Goal: Task Accomplishment & Management: Use online tool/utility

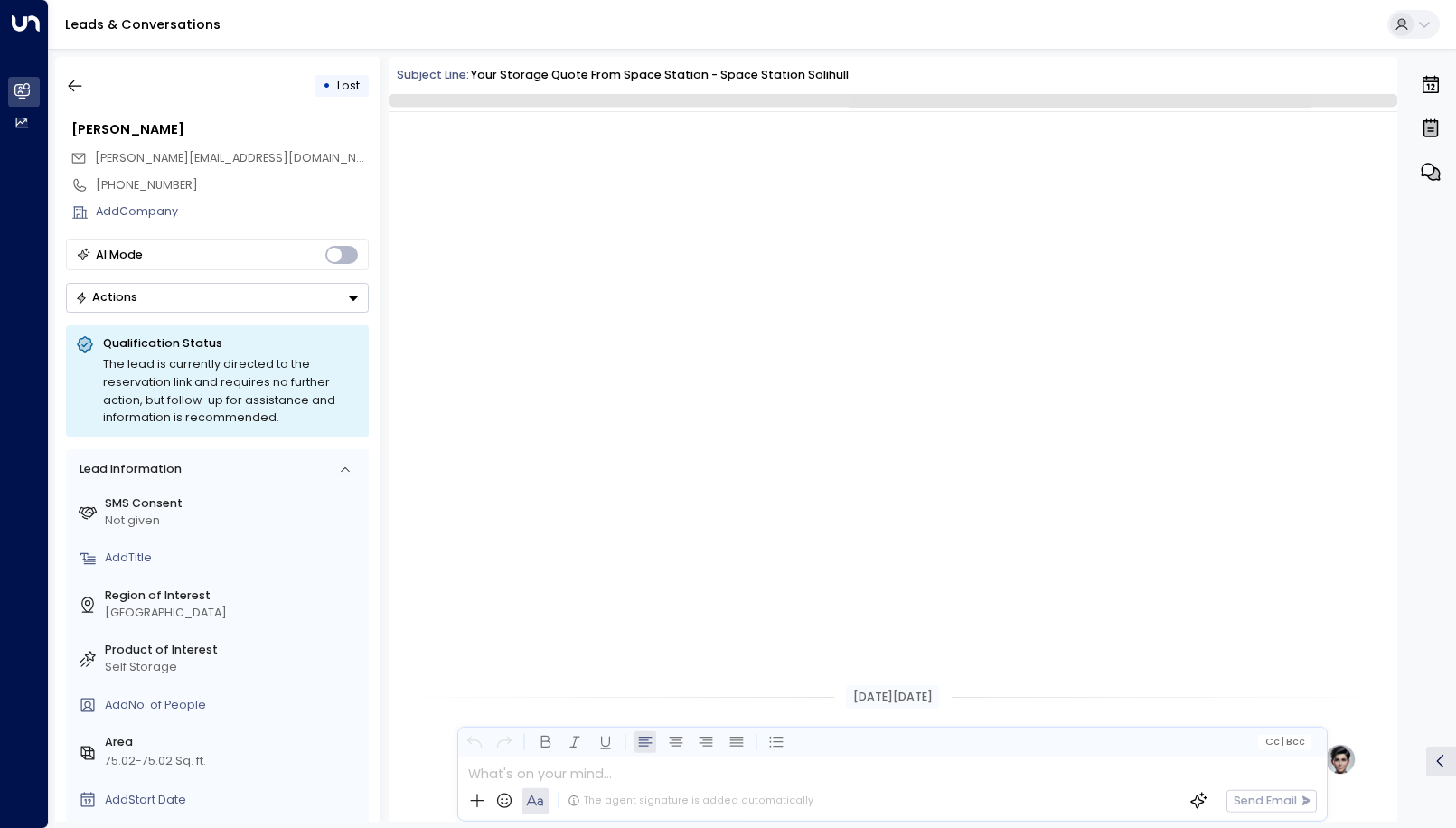
scroll to position [656, 0]
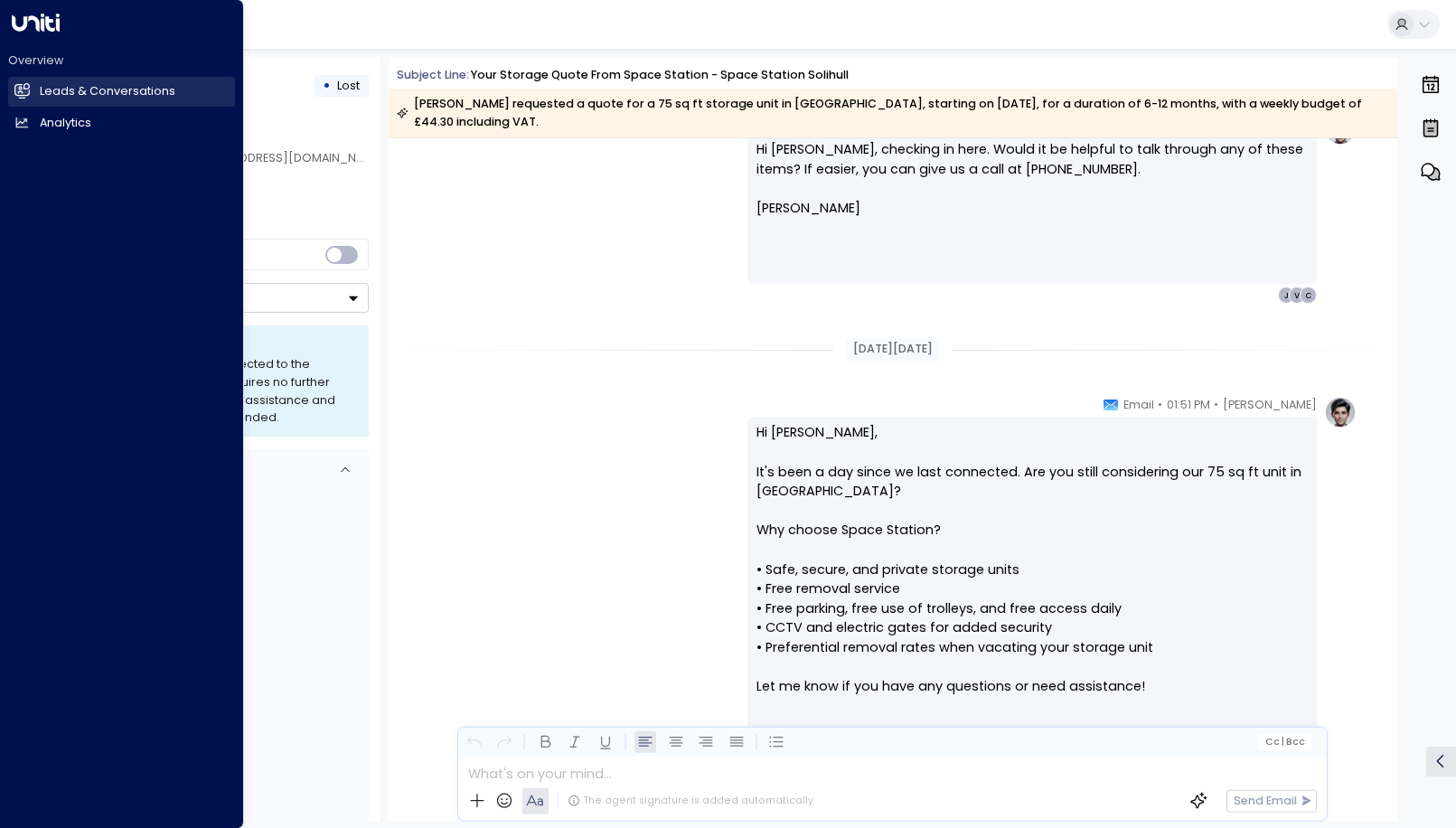
click at [20, 96] on icon at bounding box center [22, 91] width 15 height 15
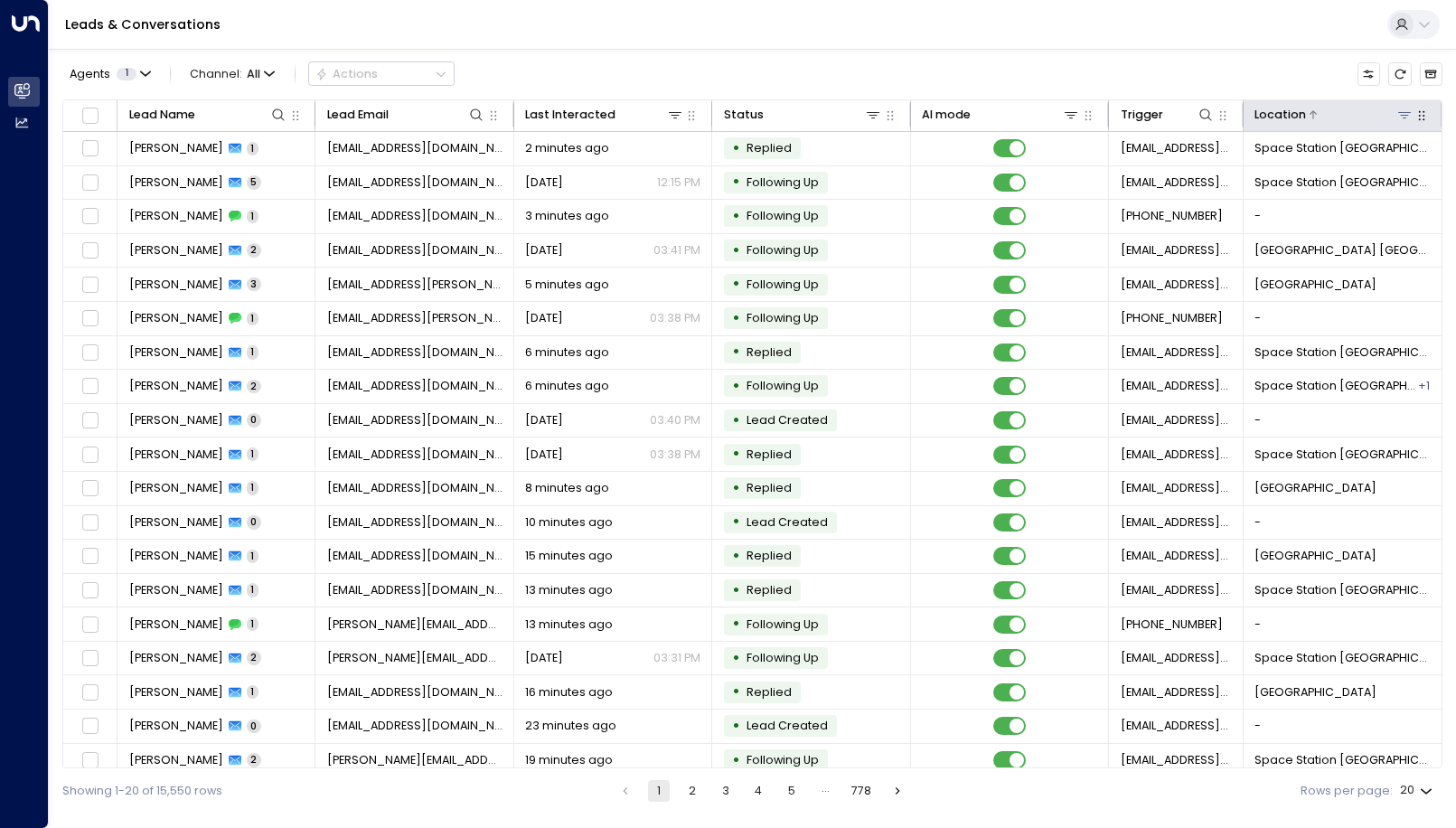
click at [1398, 119] on icon at bounding box center [1404, 115] width 14 height 14
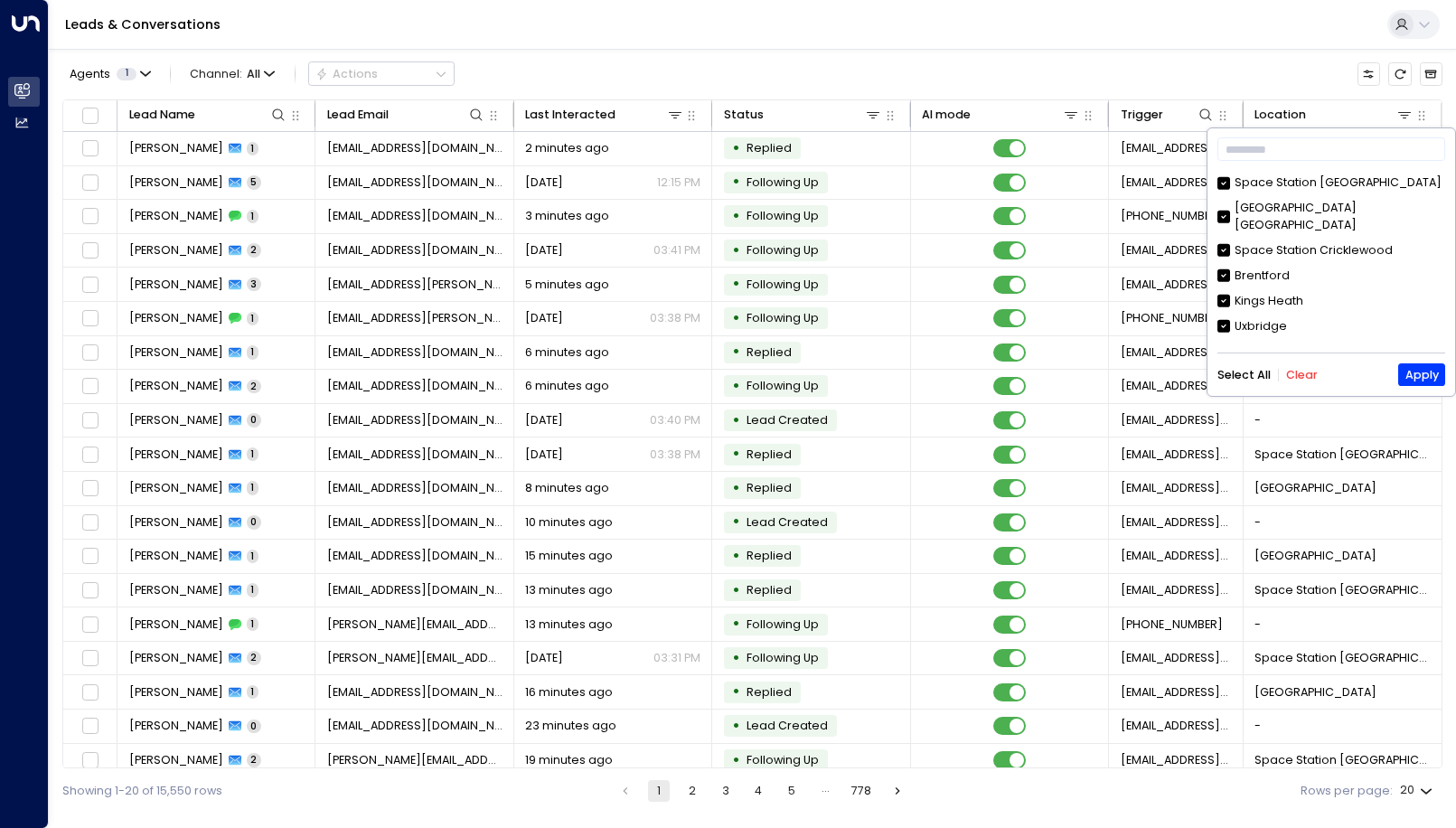
scroll to position [633, 0]
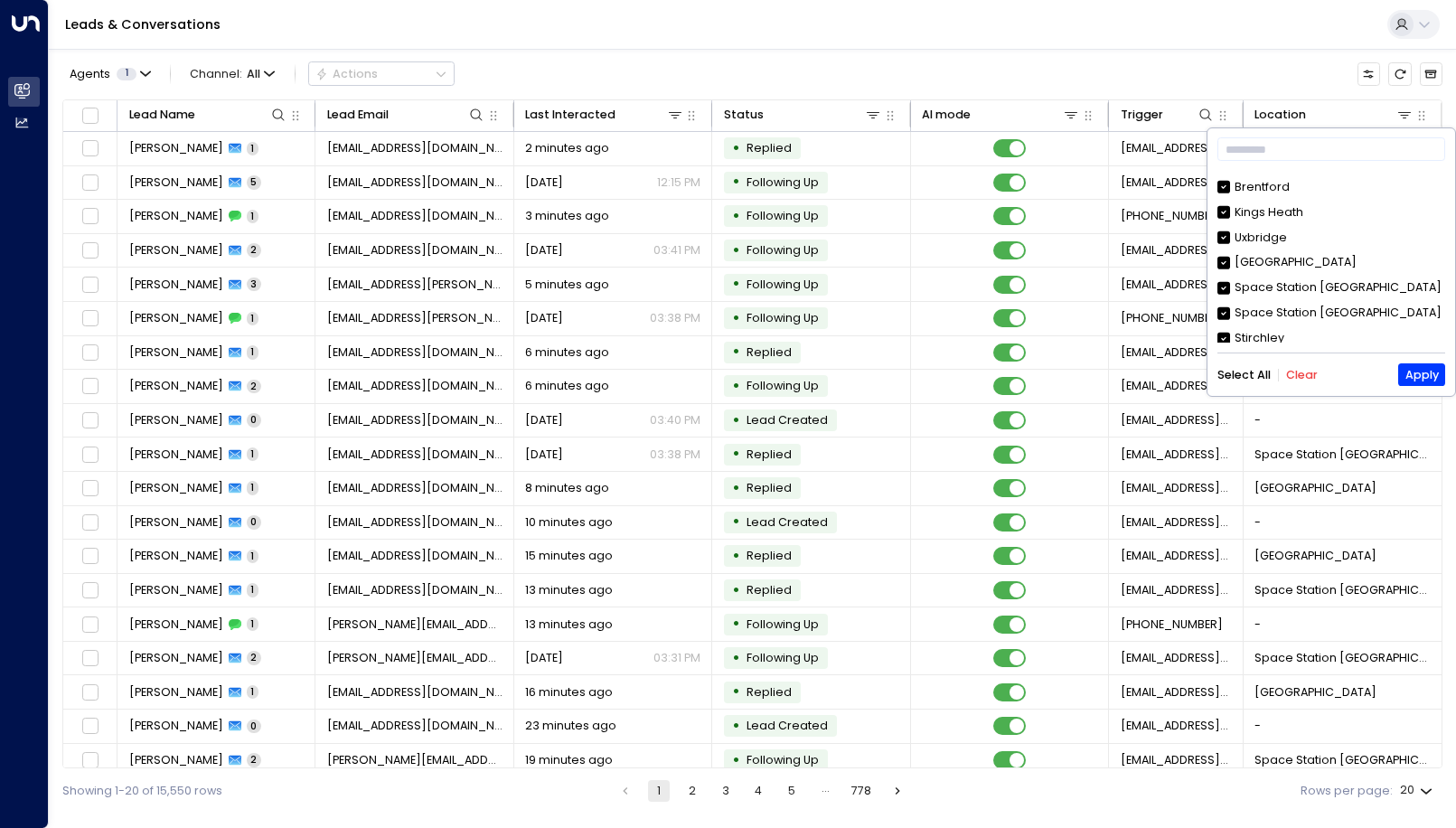
click at [1299, 372] on button "Clear" at bounding box center [1302, 375] width 32 height 13
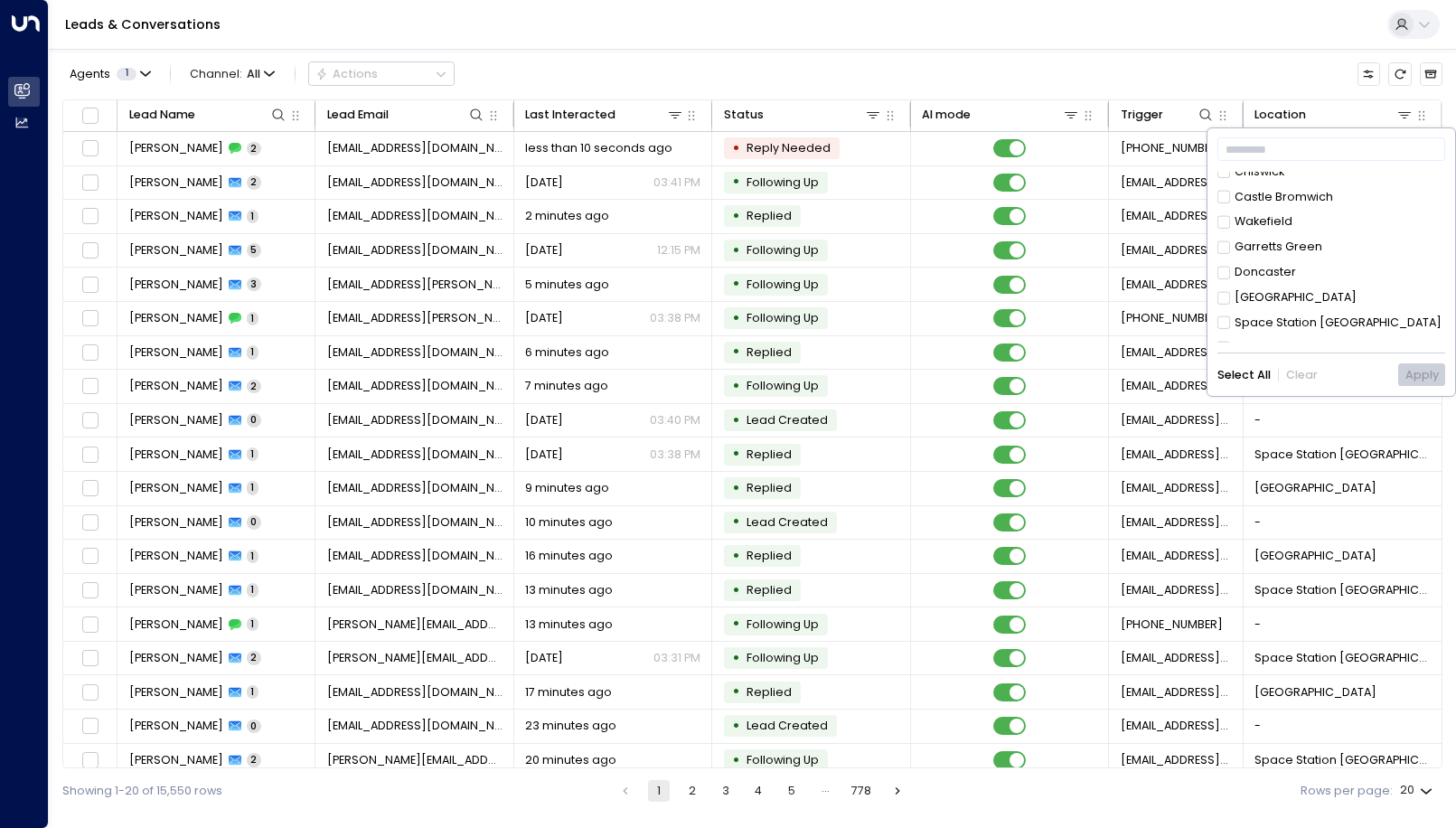
scroll to position [207, 0]
click at [1406, 372] on button "Apply" at bounding box center [1421, 374] width 46 height 22
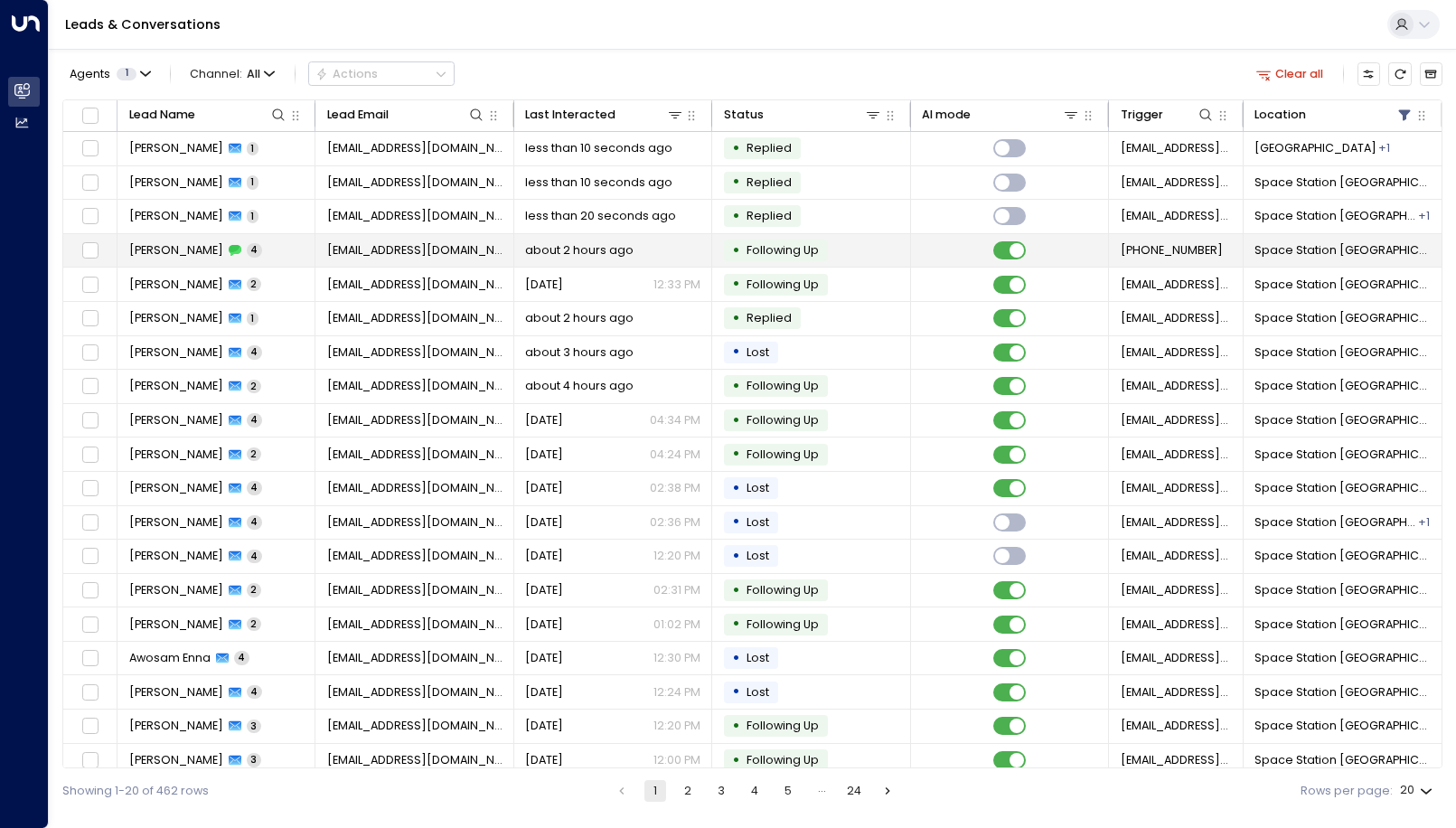
click at [354, 260] on td "[EMAIL_ADDRESS][DOMAIN_NAME]" at bounding box center [413, 251] width 198 height 34
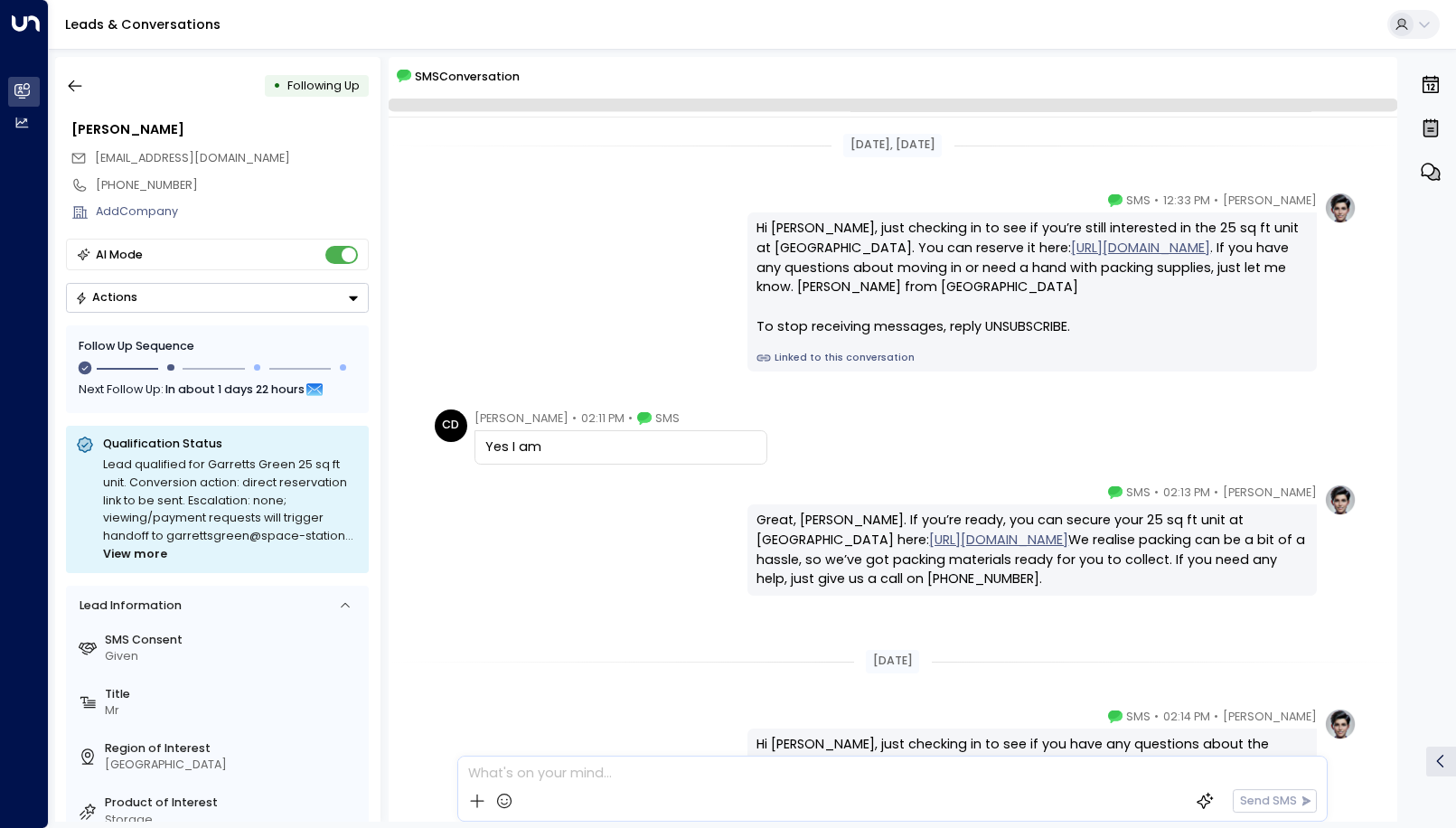
scroll to position [161, 0]
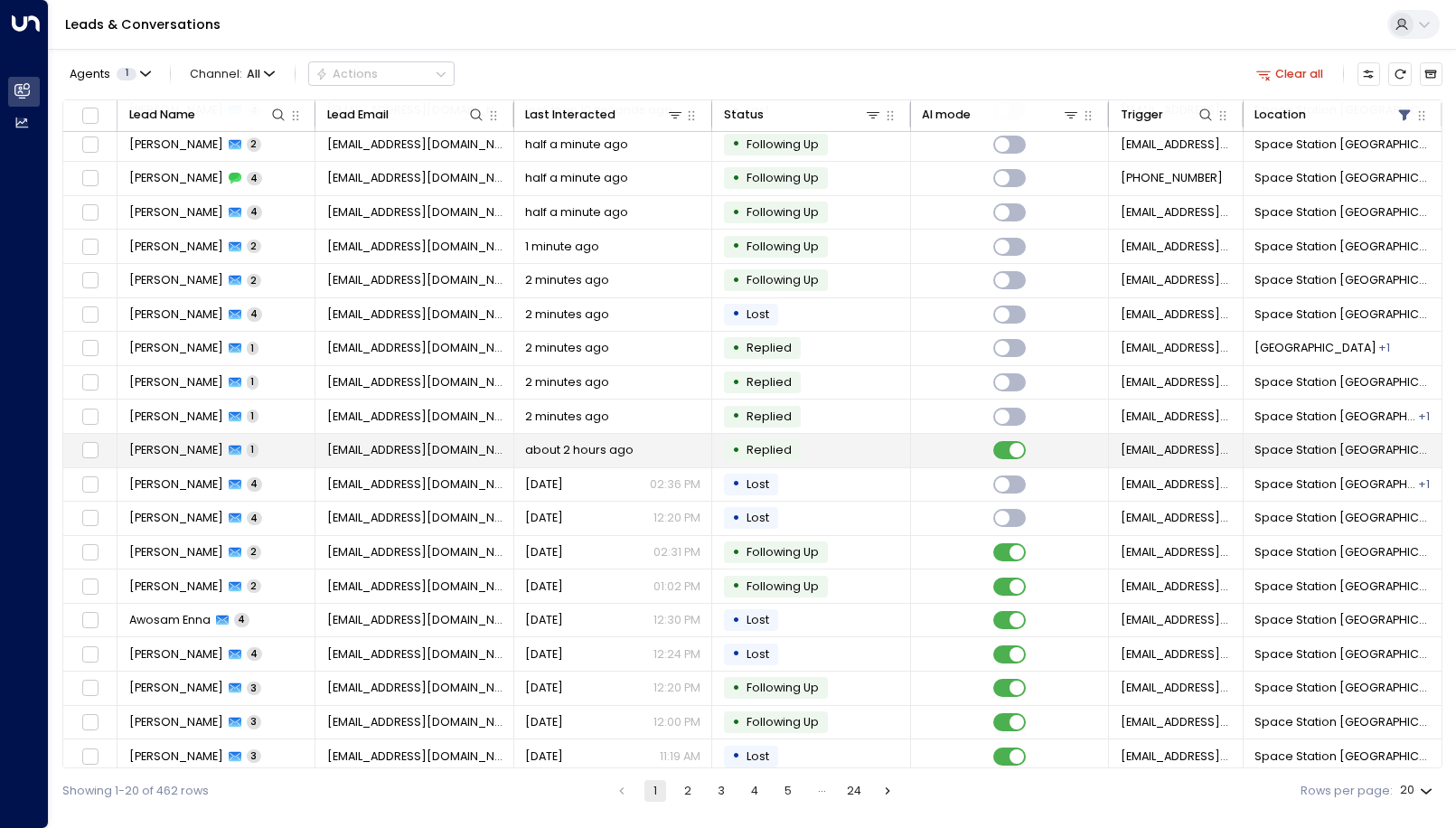
scroll to position [48, 0]
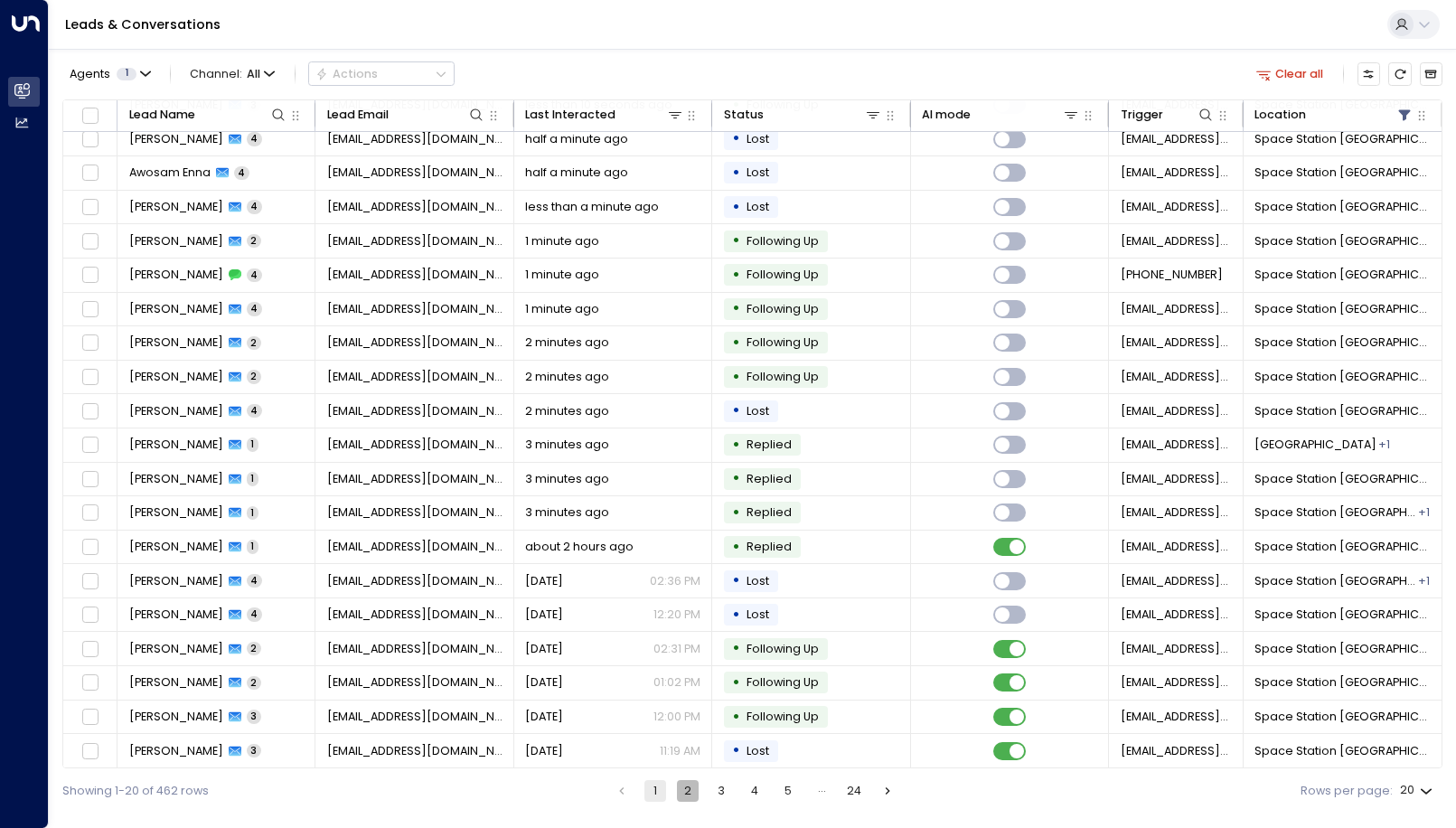
click at [690, 789] on button "2" at bounding box center [688, 790] width 22 height 22
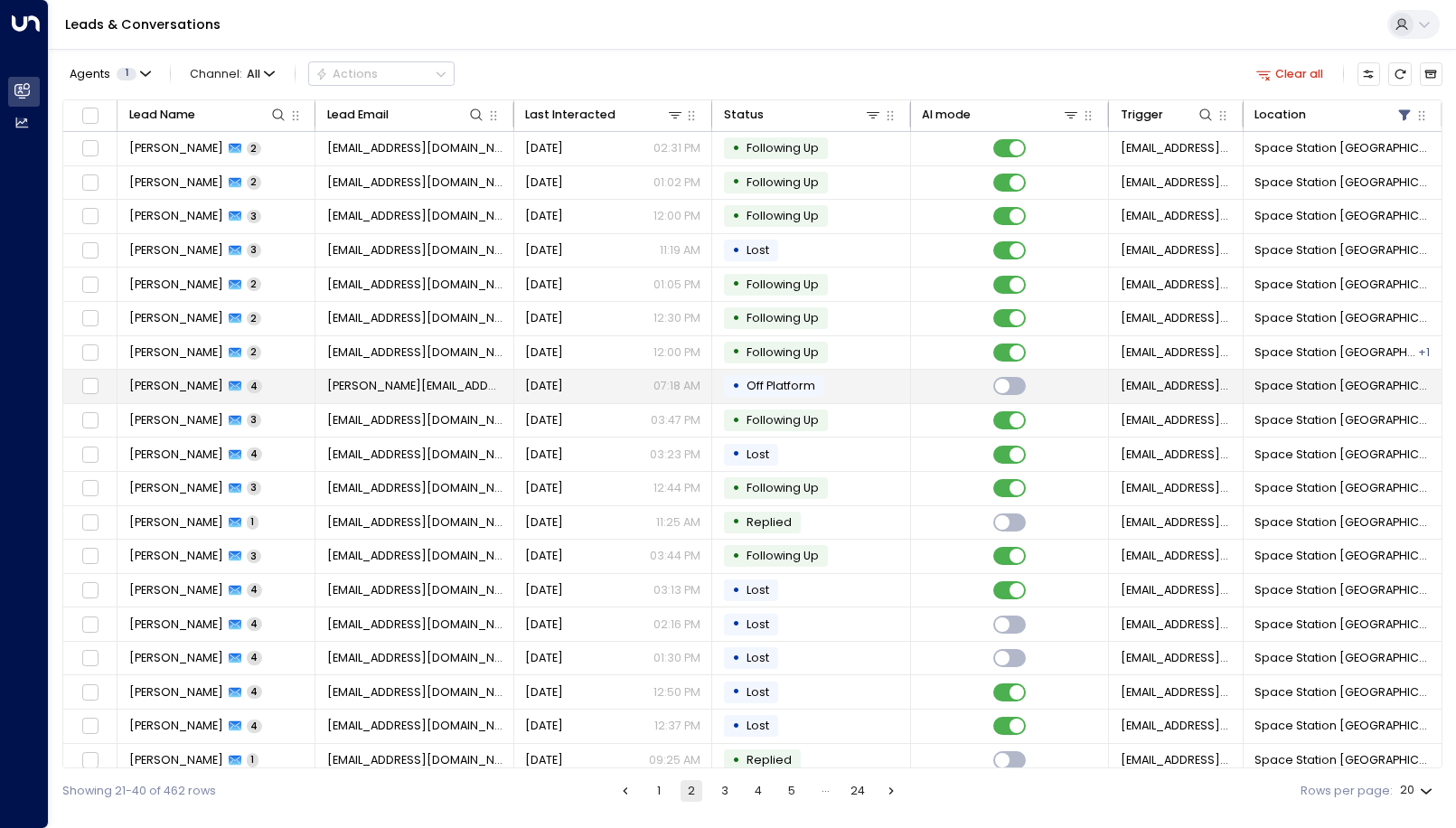
click at [760, 392] on span "Off Platform" at bounding box center [781, 386] width 68 height 15
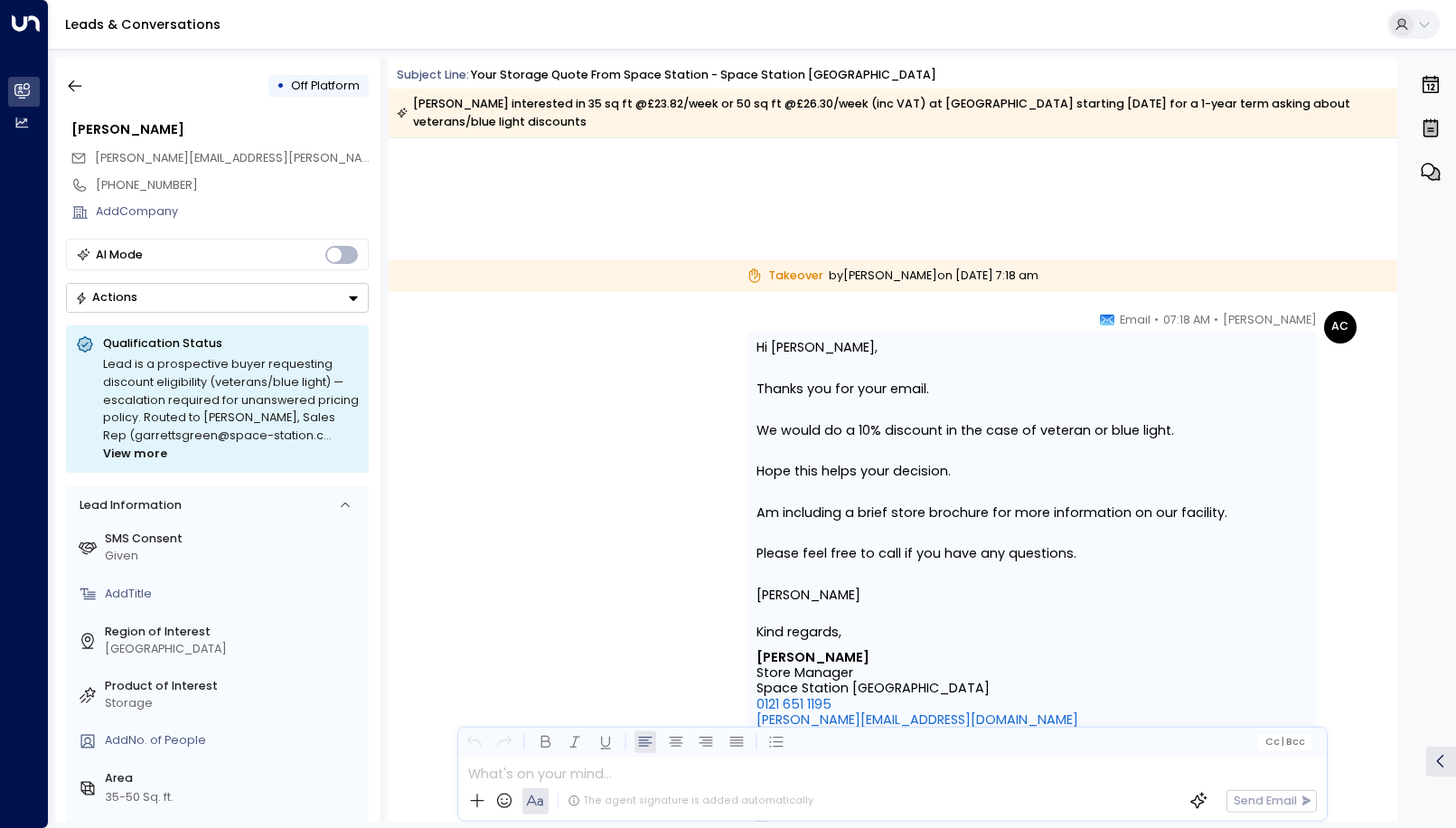
scroll to position [1819, 0]
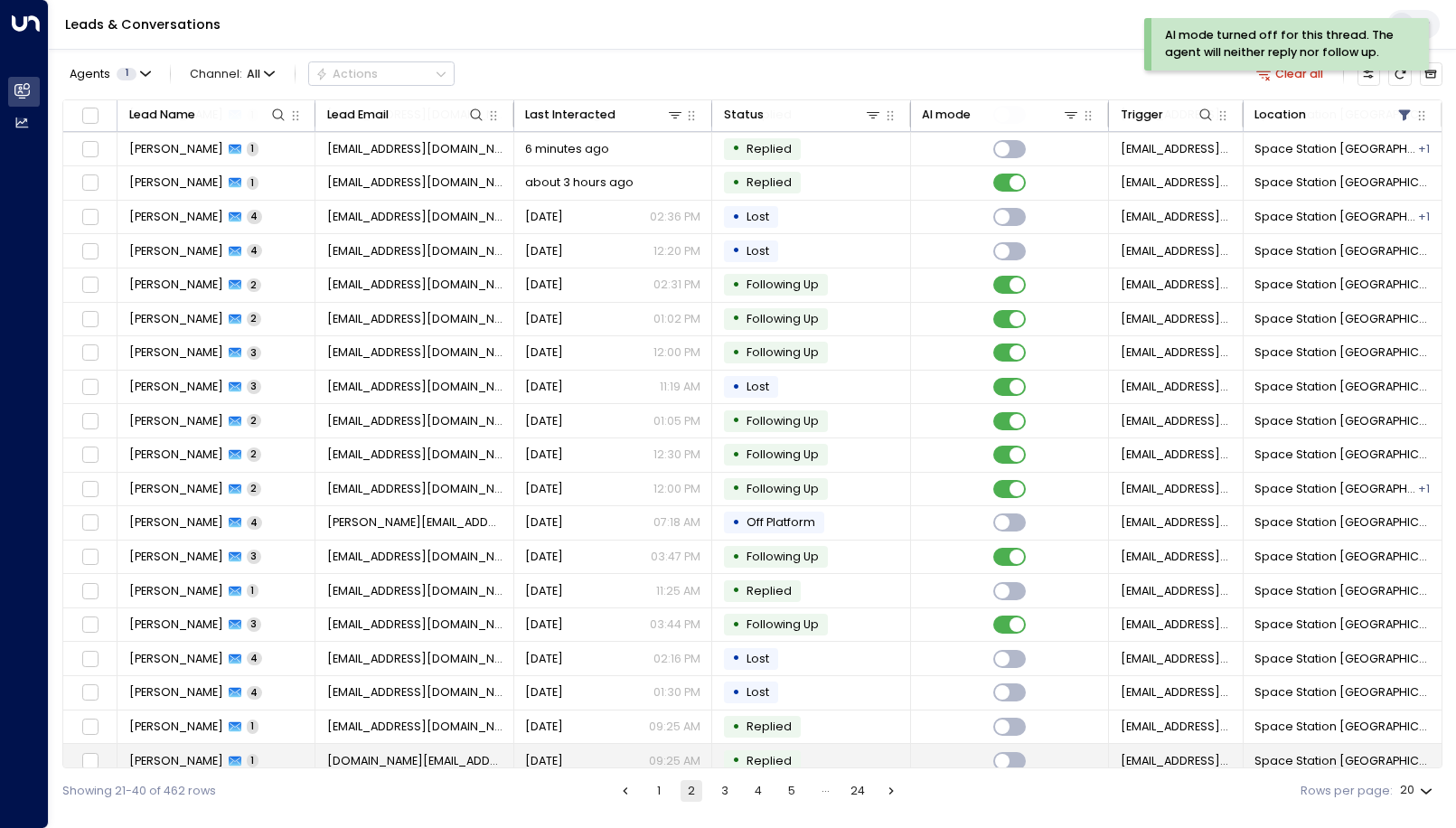
scroll to position [48, 0]
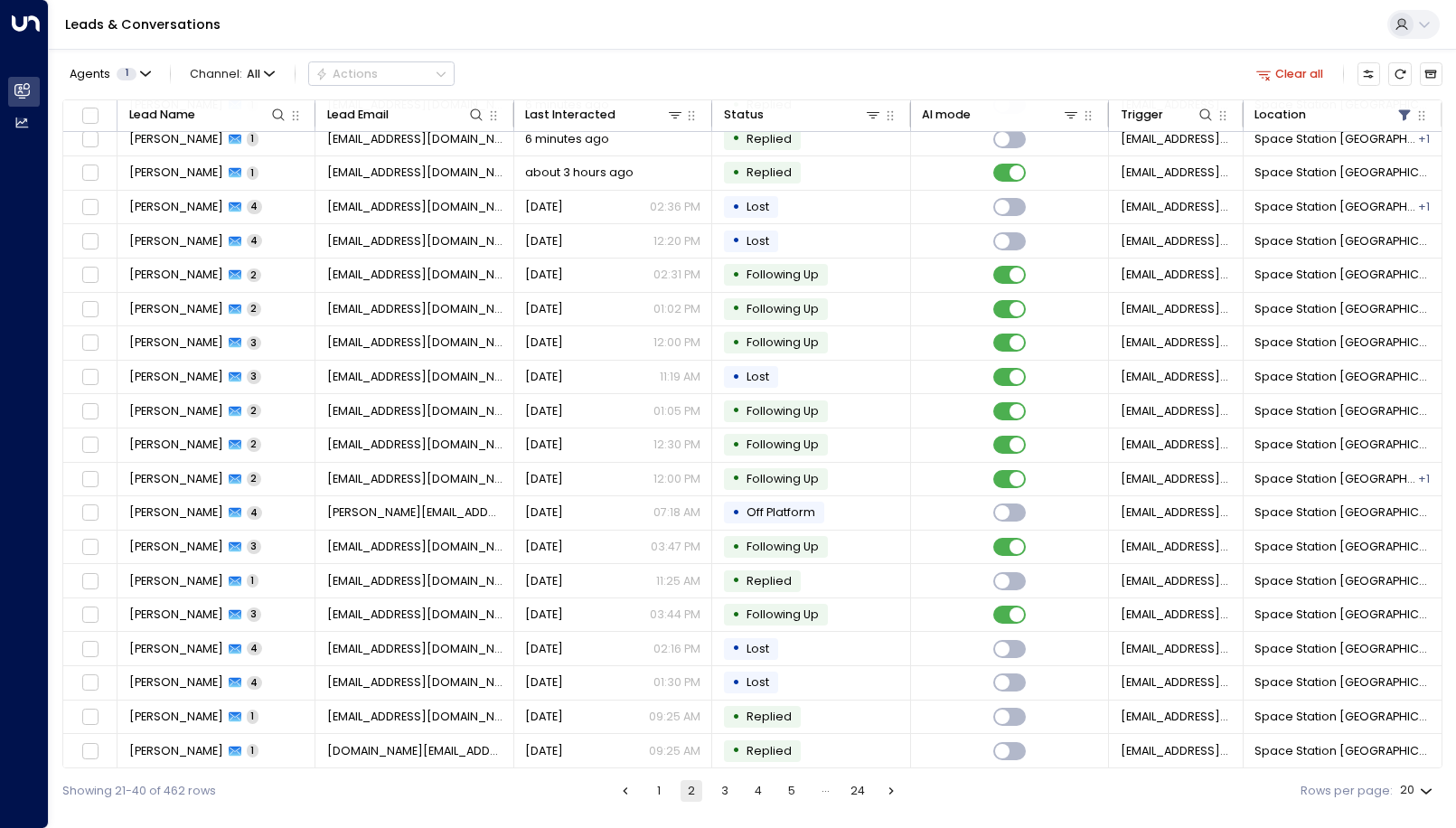
click at [737, 787] on ul "1 2 3 4 5 … 24" at bounding box center [758, 790] width 289 height 22
click at [728, 789] on button "3" at bounding box center [725, 790] width 22 height 22
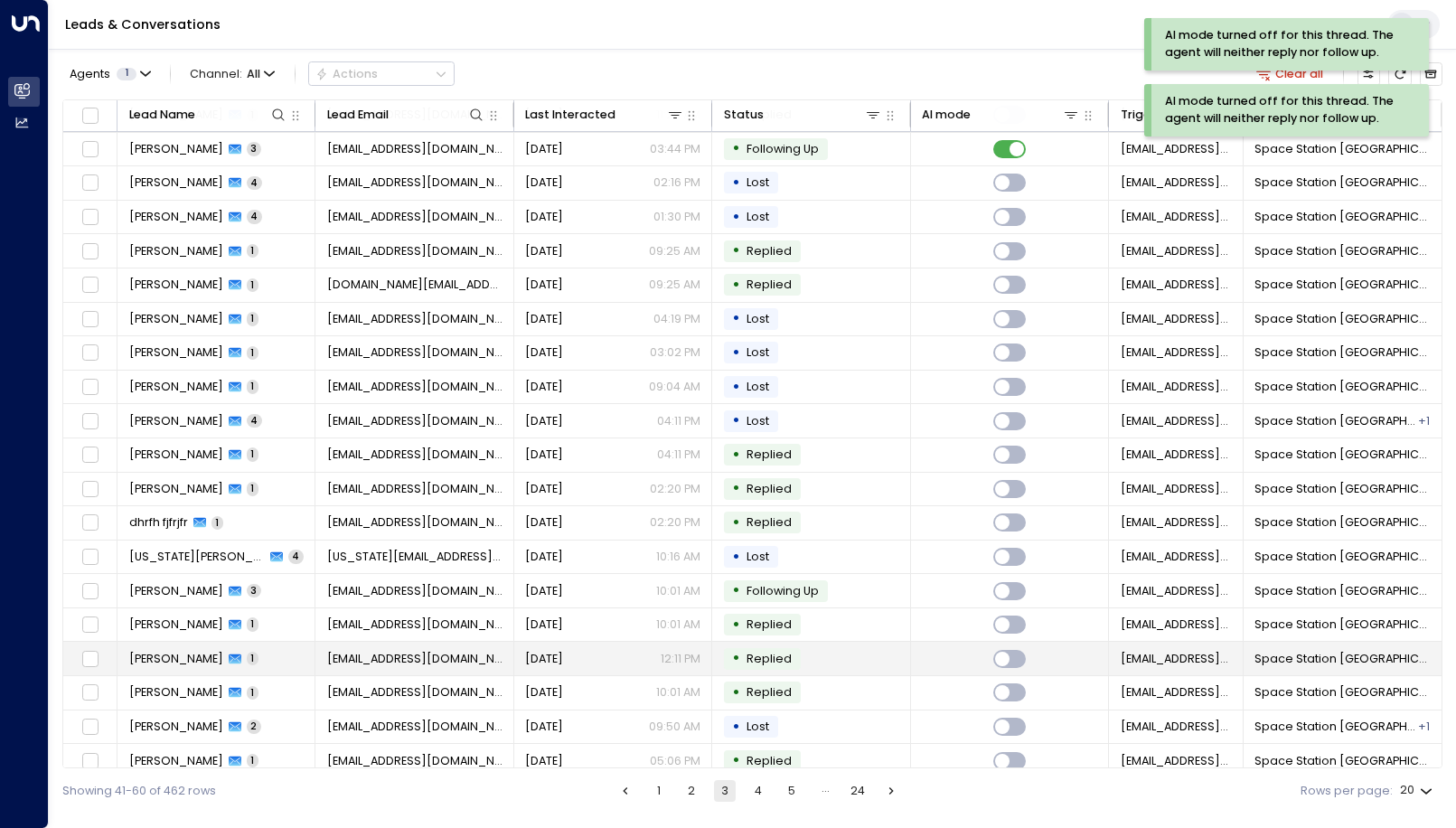
scroll to position [48, 0]
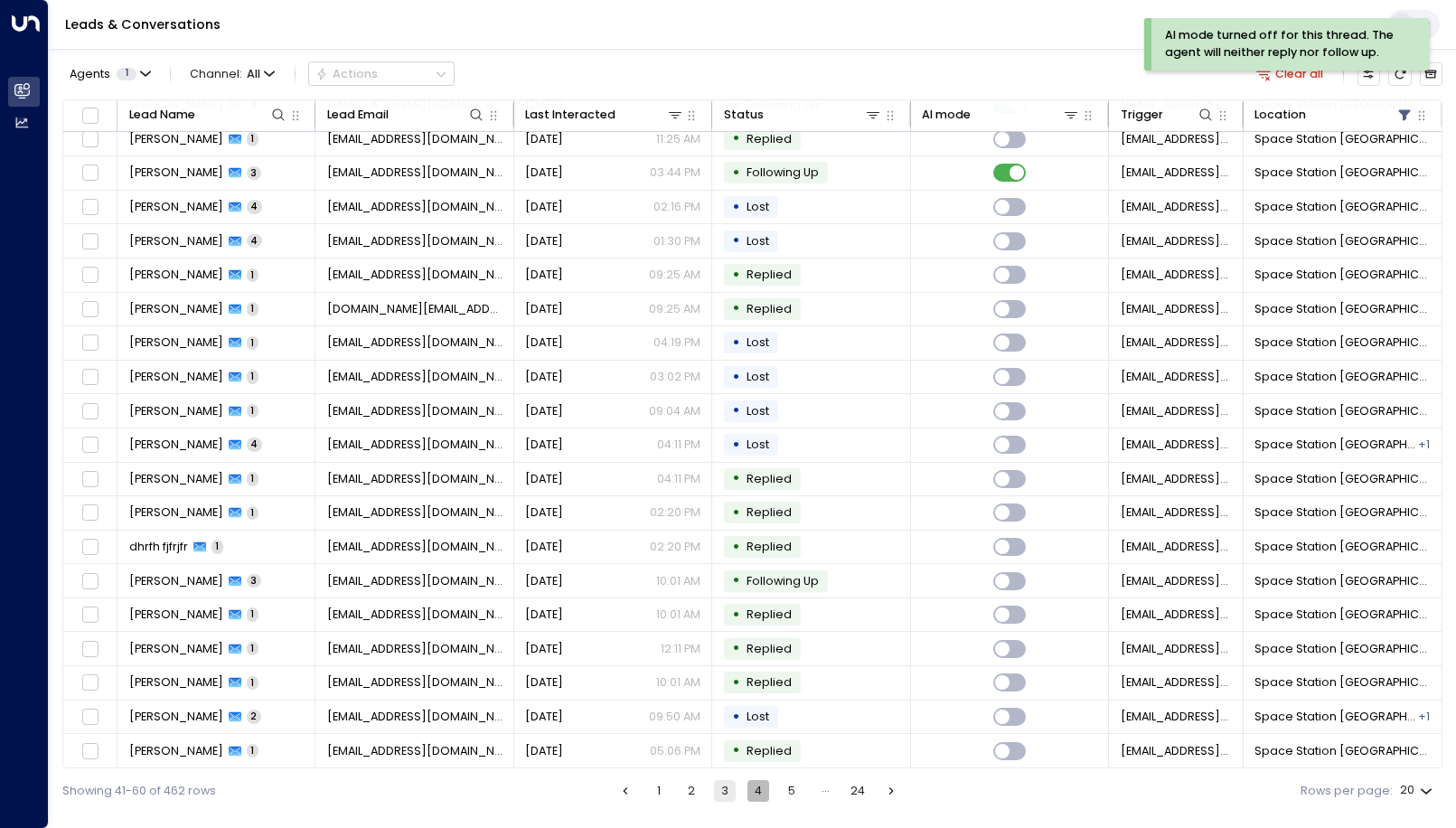
click at [765, 792] on button "4" at bounding box center [758, 790] width 22 height 22
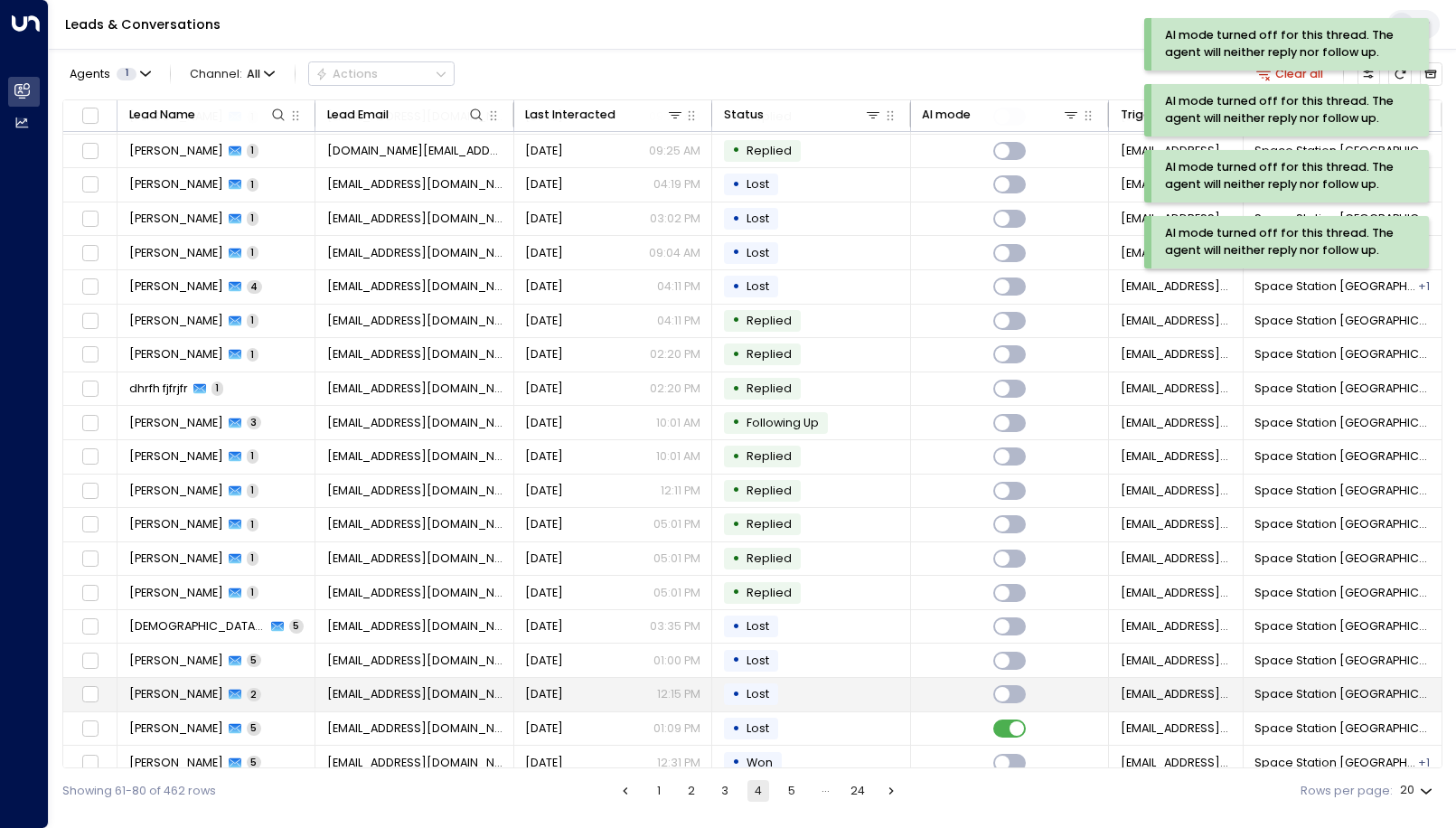
scroll to position [48, 0]
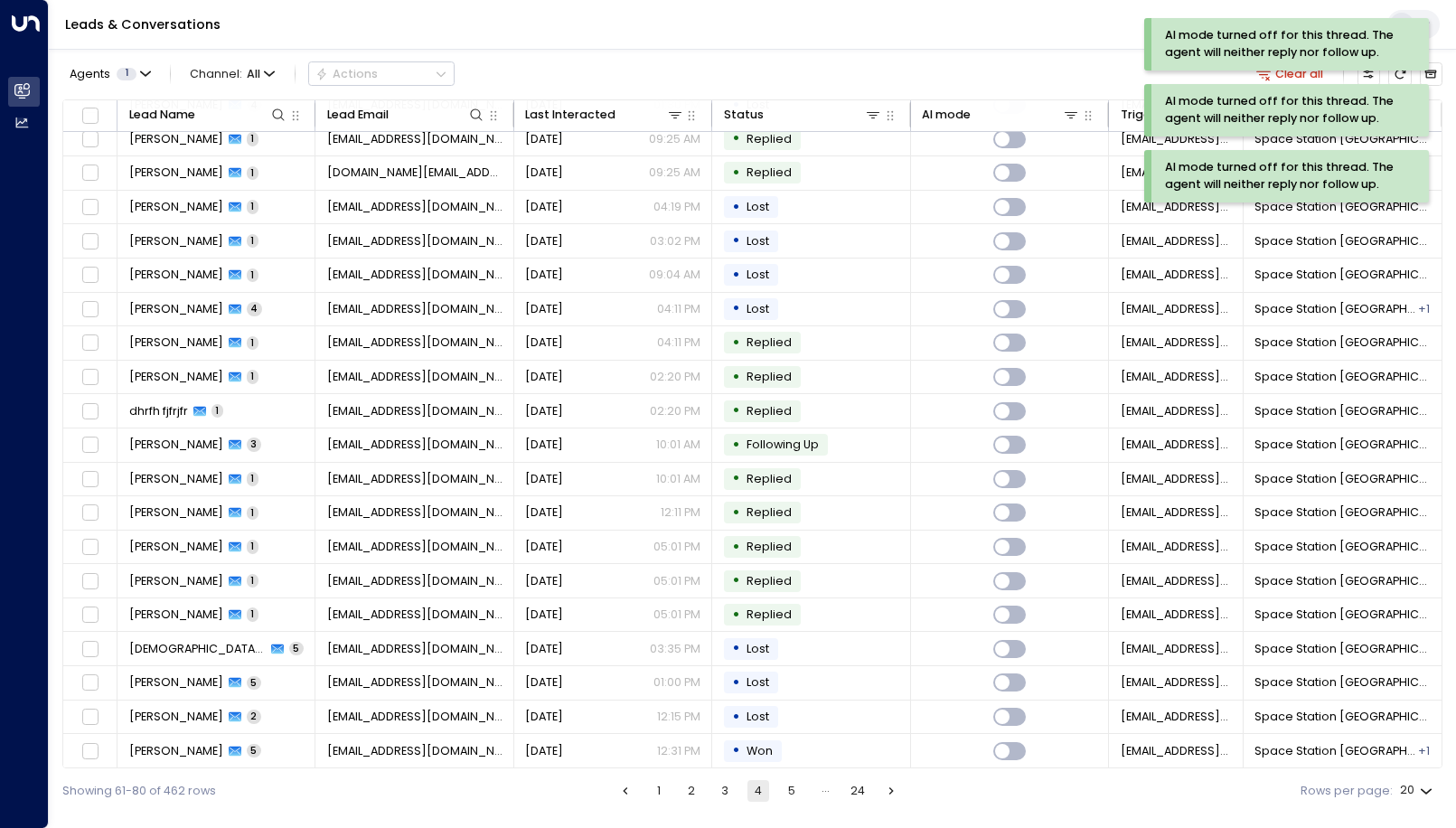
click at [798, 788] on button "5" at bounding box center [791, 790] width 22 height 22
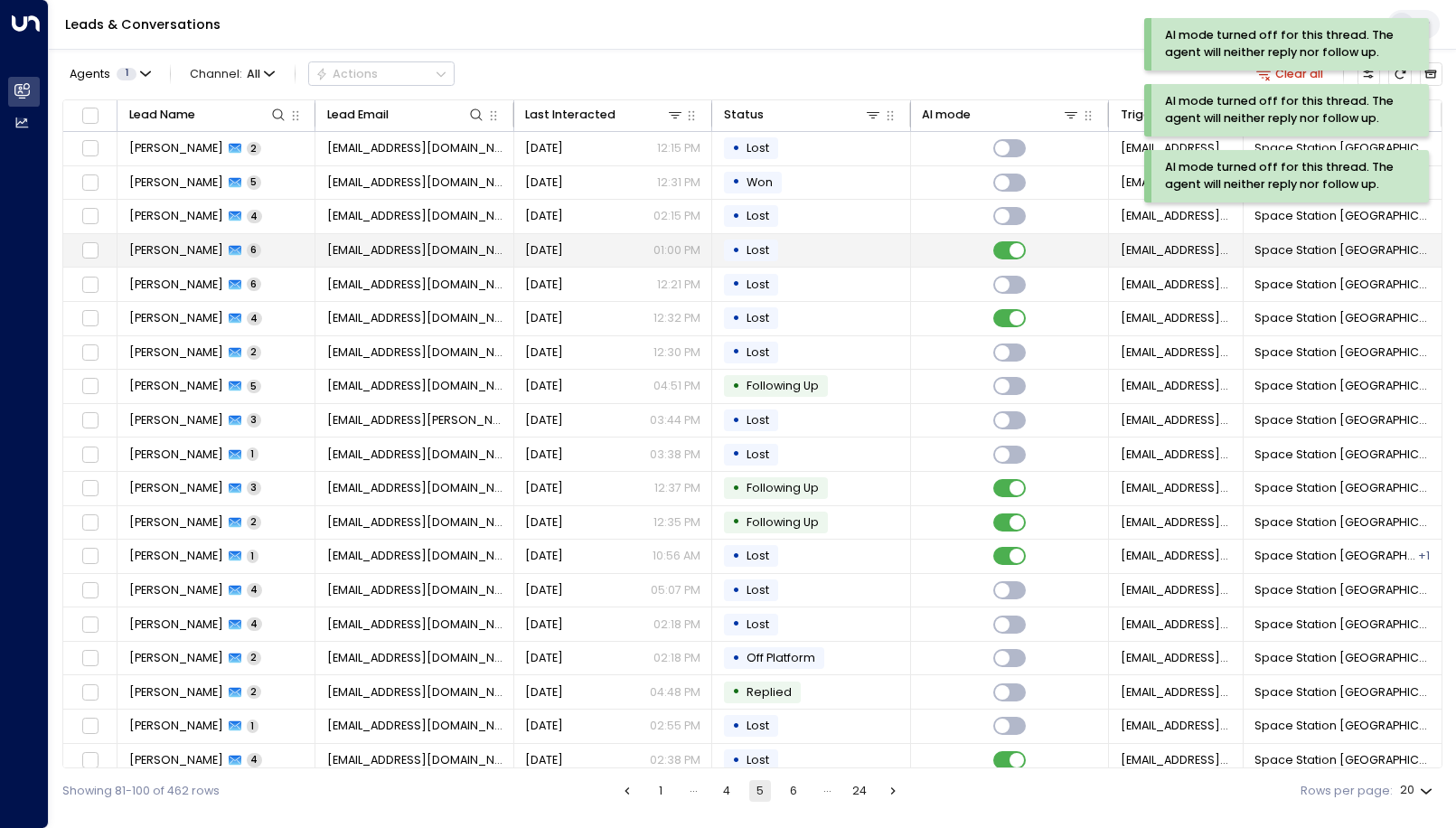
click at [1005, 243] on td at bounding box center [1009, 251] width 198 height 34
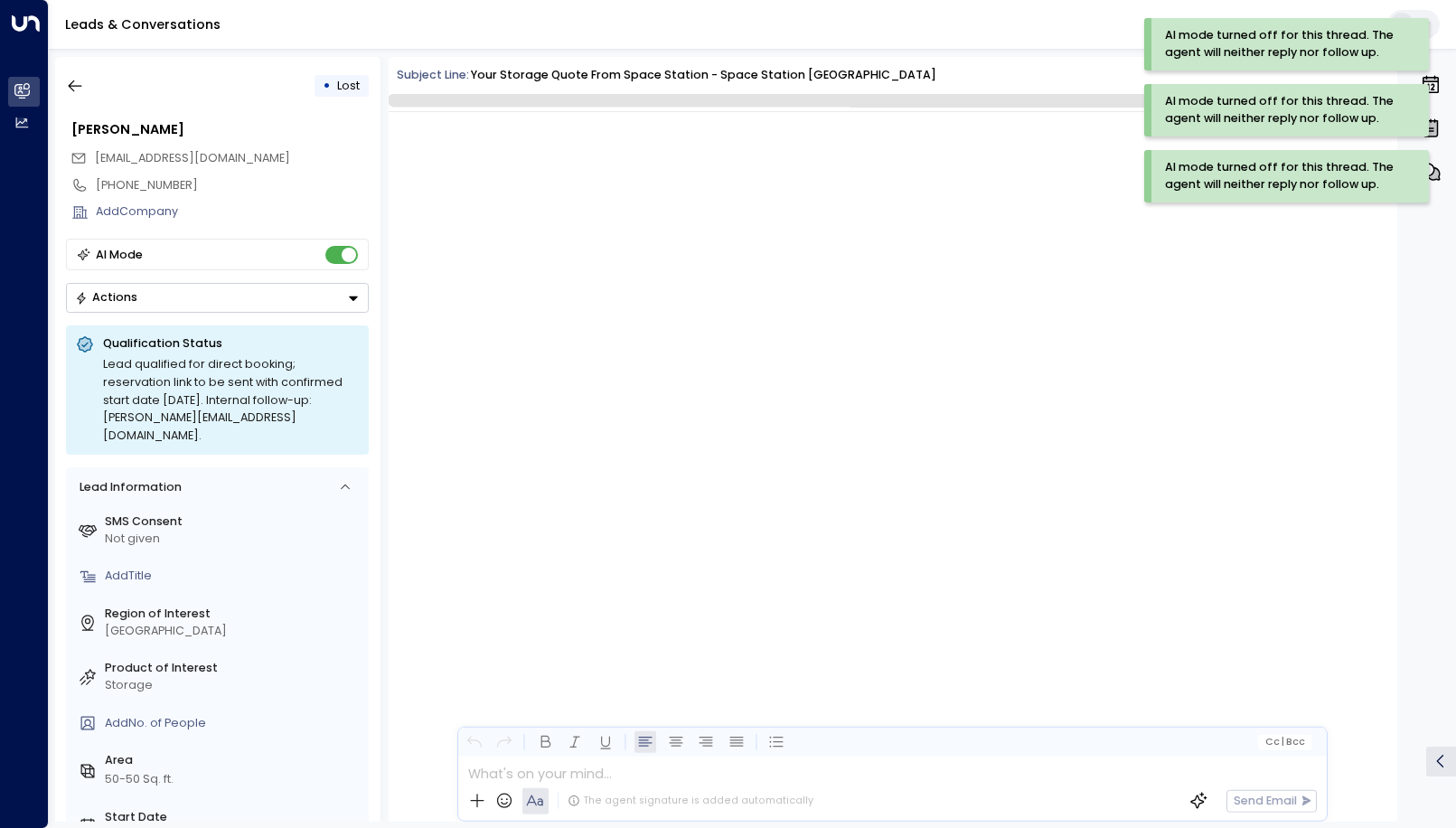
scroll to position [3546, 0]
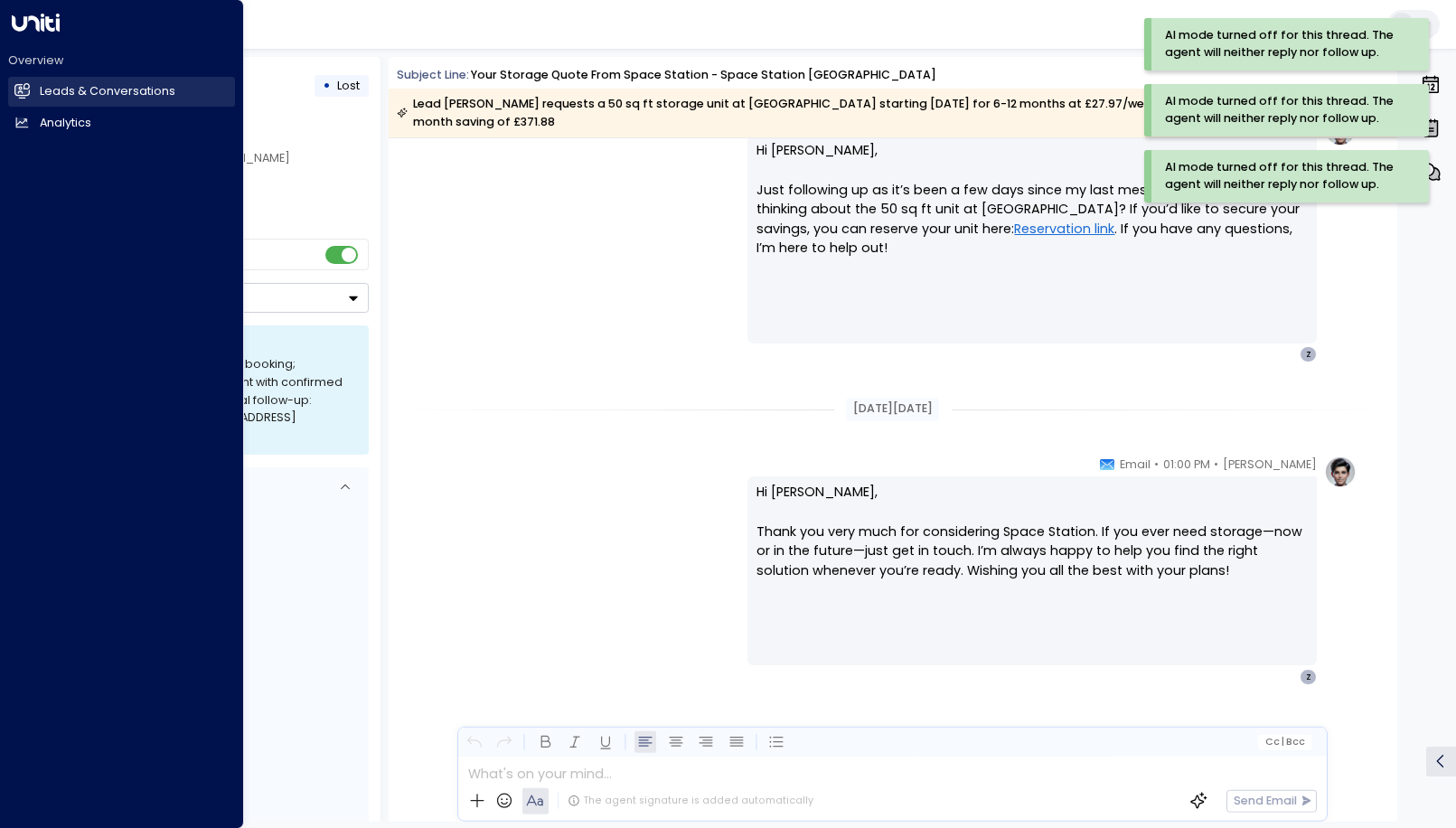
click at [20, 89] on icon at bounding box center [24, 91] width 12 height 15
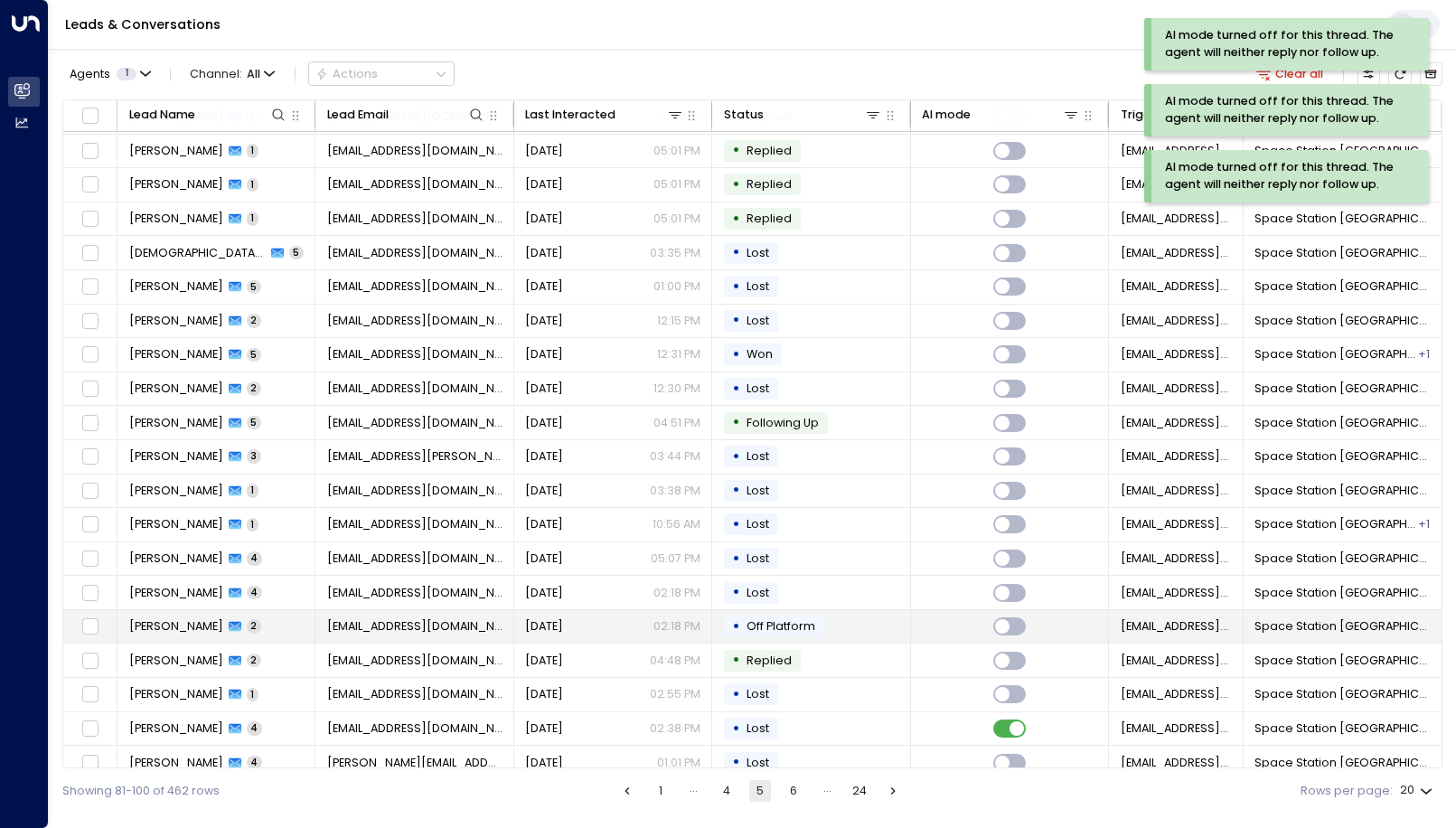
scroll to position [48, 0]
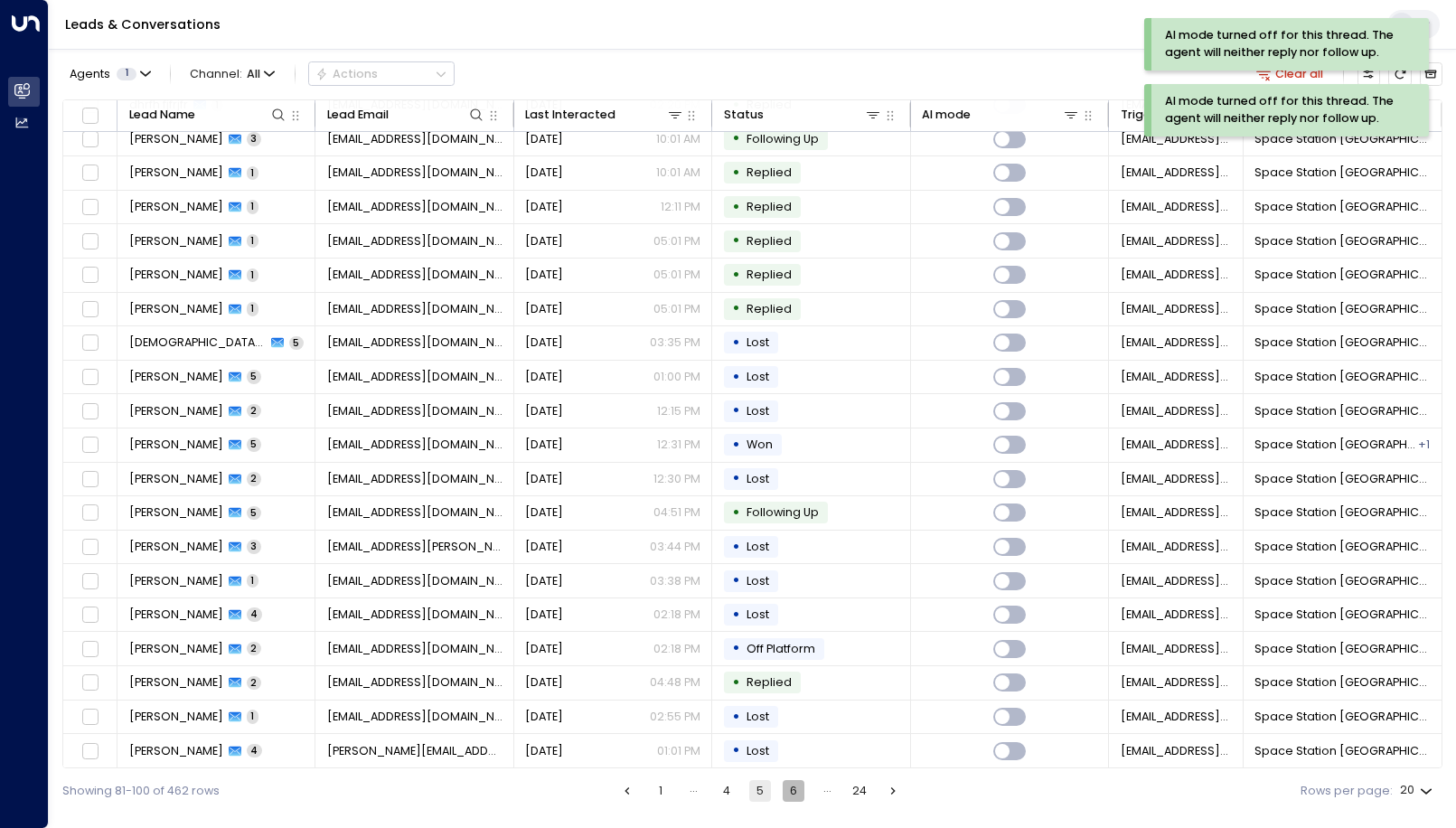
click at [795, 791] on button "6" at bounding box center [793, 790] width 22 height 22
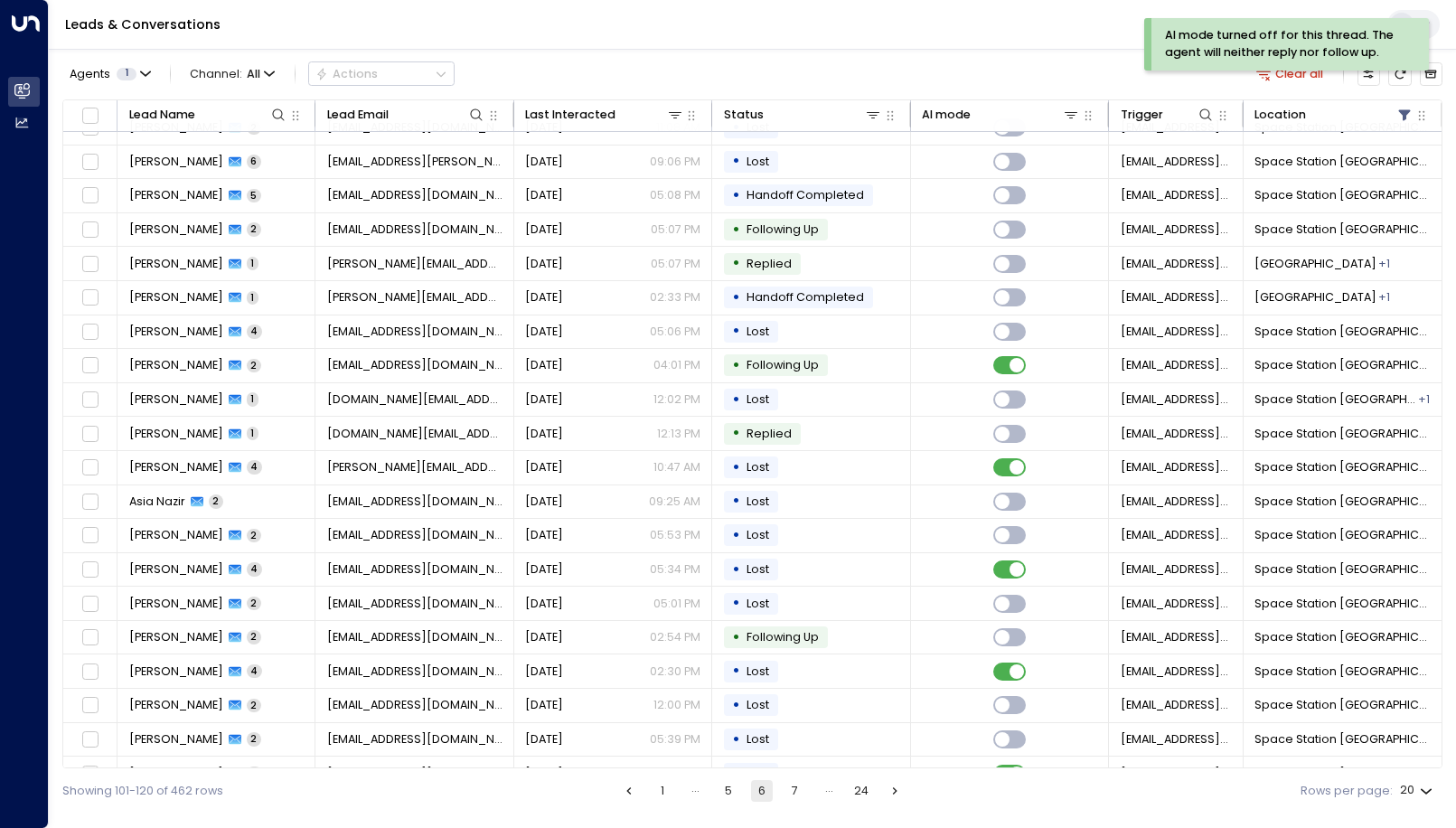
scroll to position [48, 0]
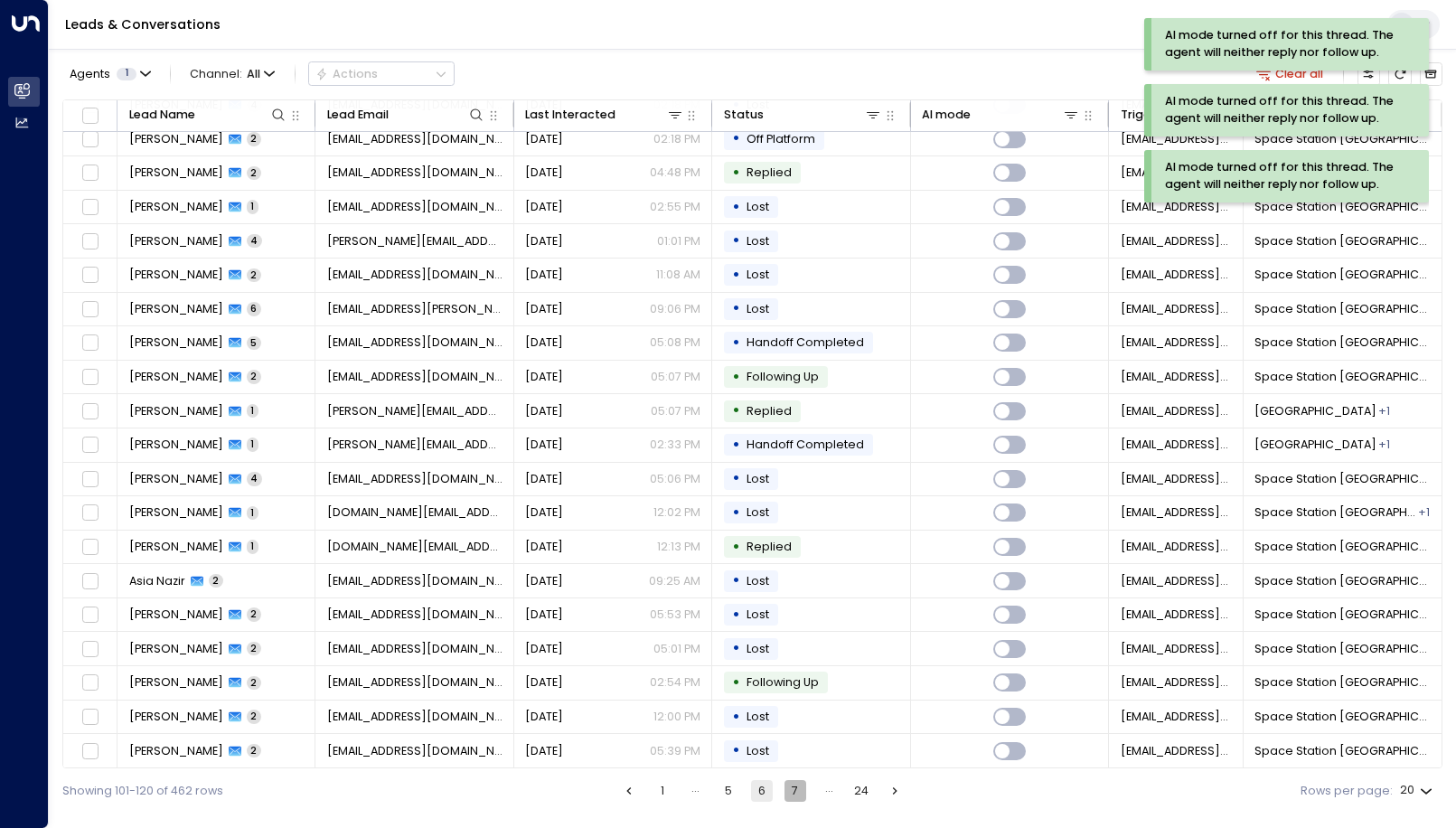
click at [802, 790] on button "7" at bounding box center [795, 790] width 22 height 22
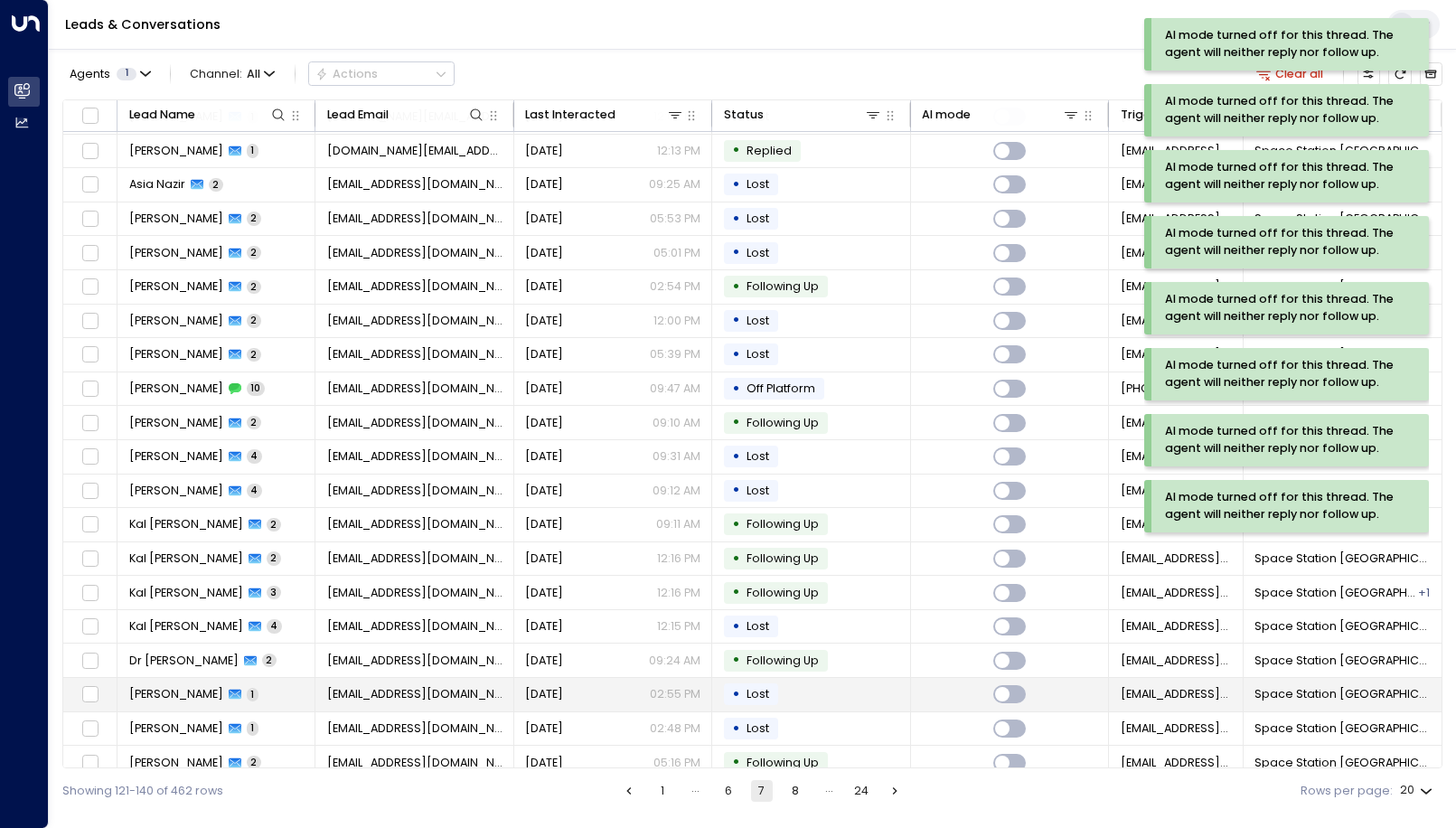
scroll to position [48, 0]
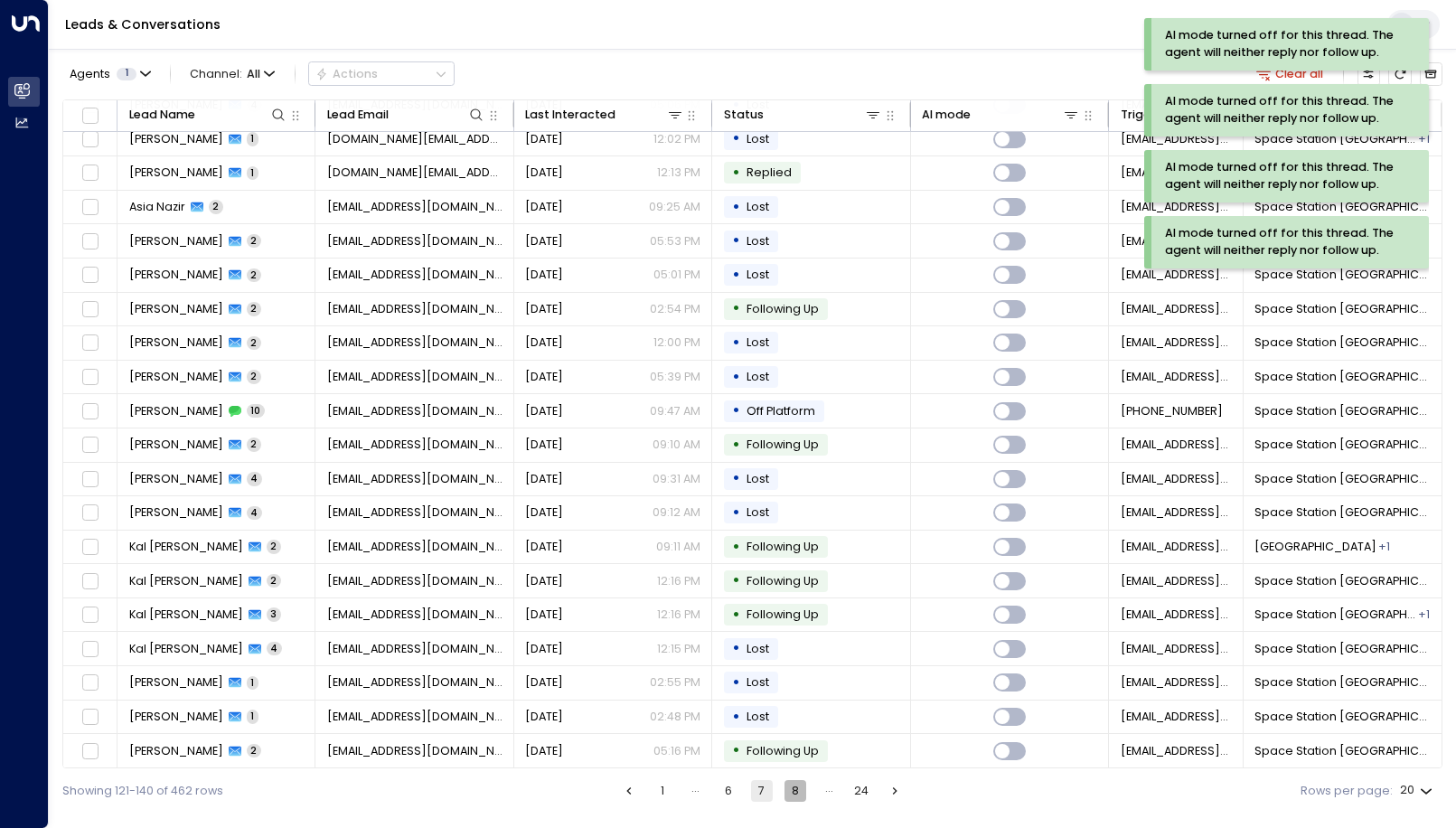
click at [795, 794] on button "8" at bounding box center [795, 790] width 22 height 22
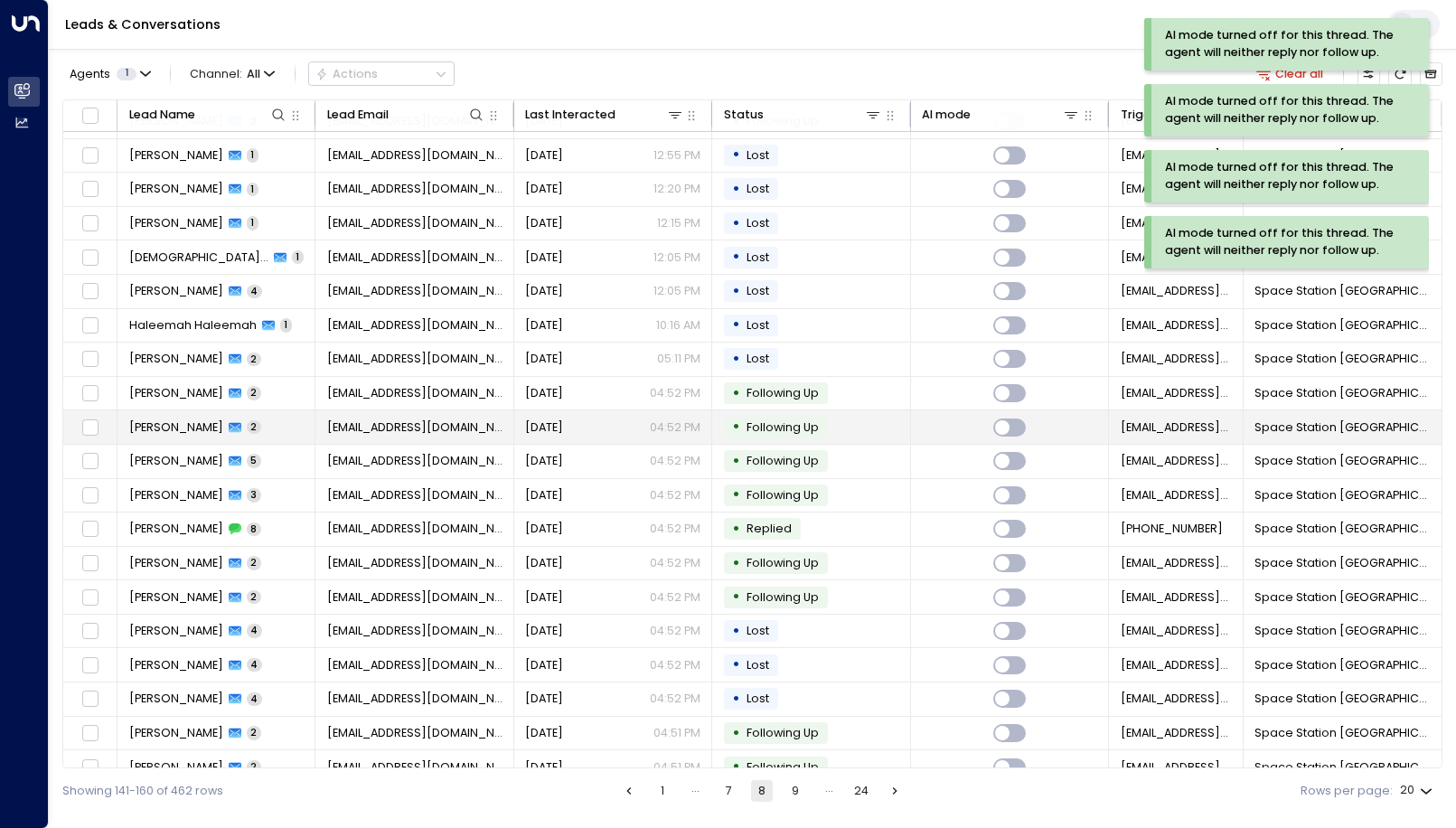
scroll to position [48, 0]
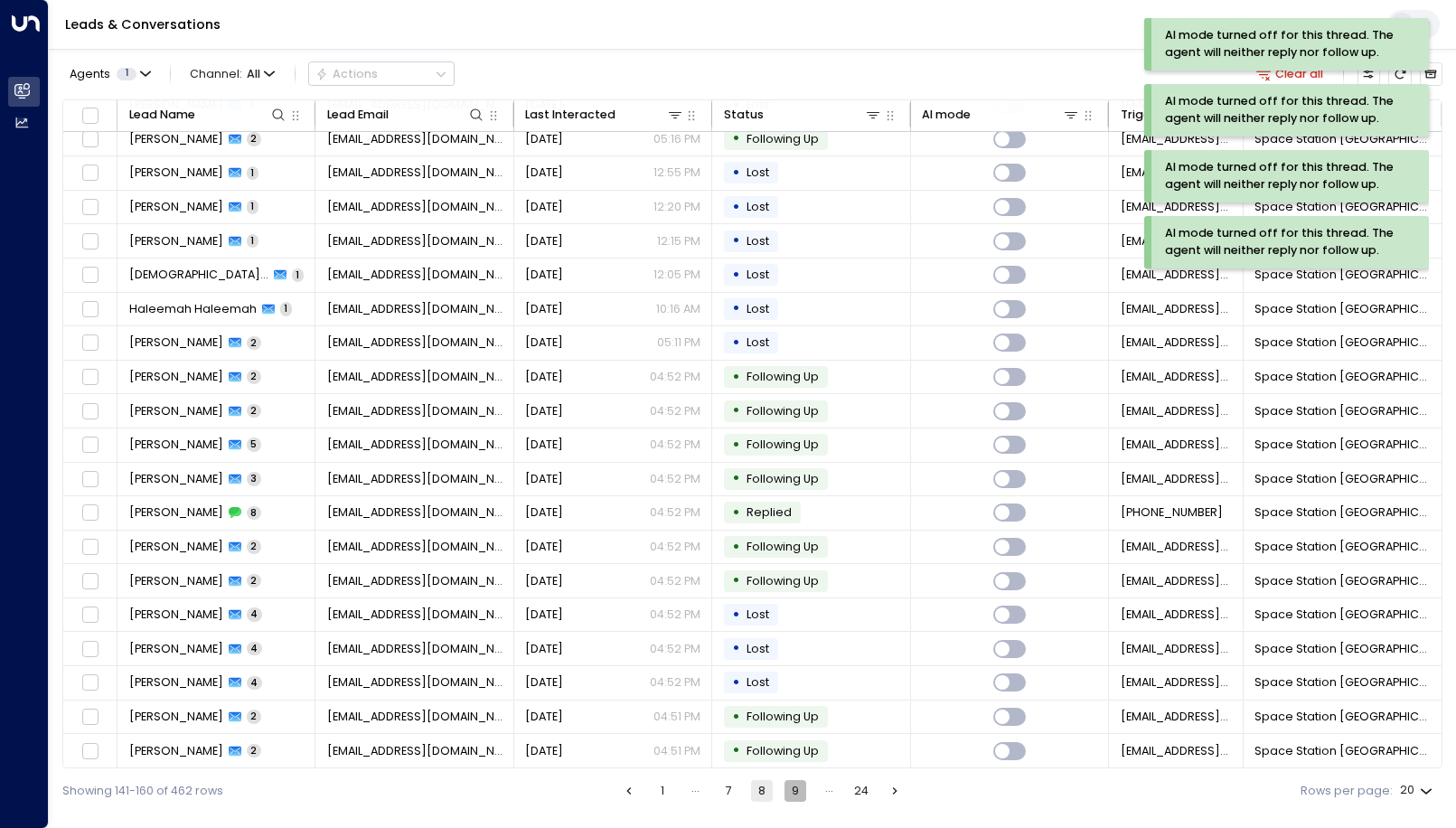
click at [801, 798] on button "9" at bounding box center [795, 790] width 22 height 22
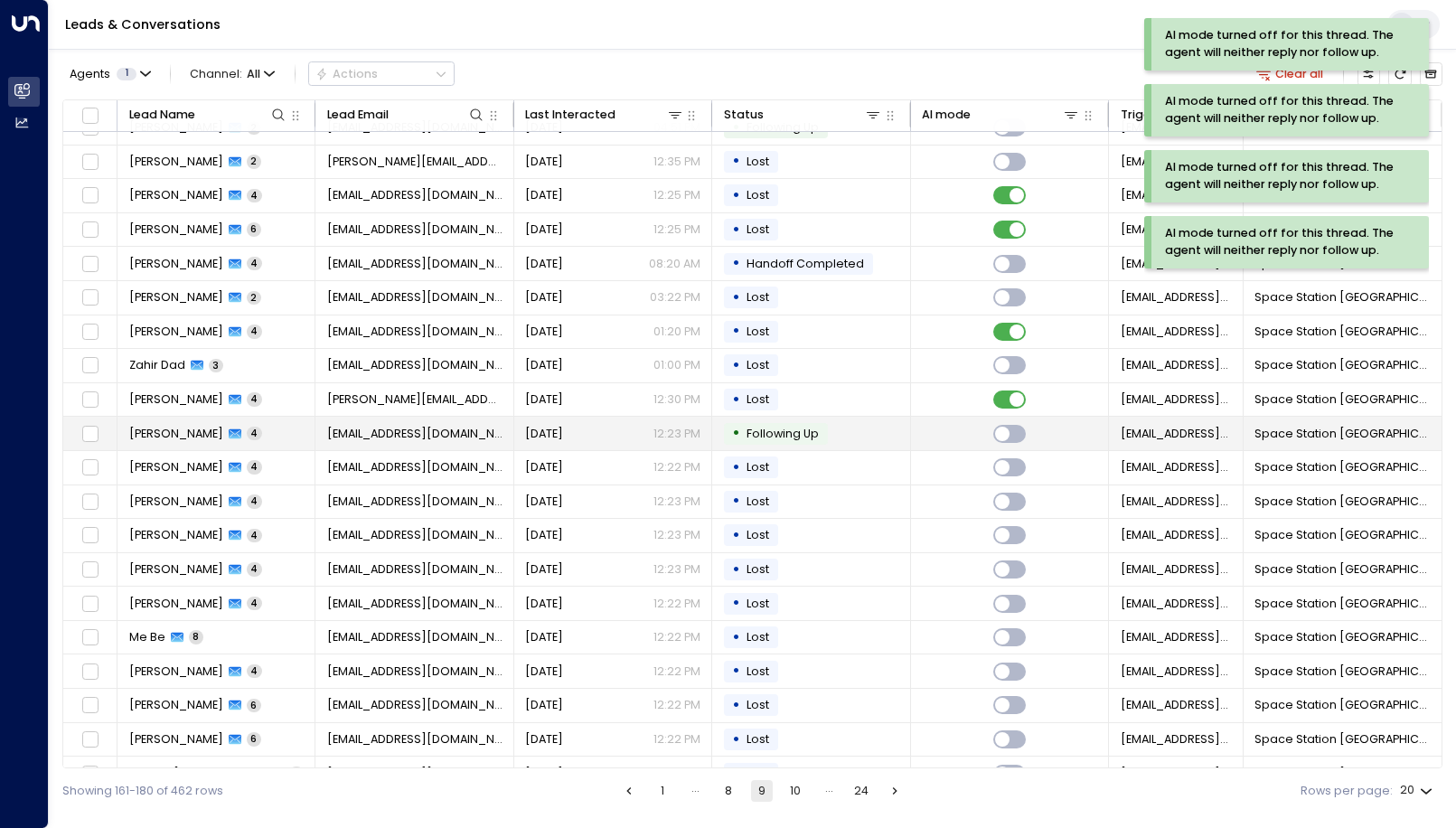
scroll to position [48, 0]
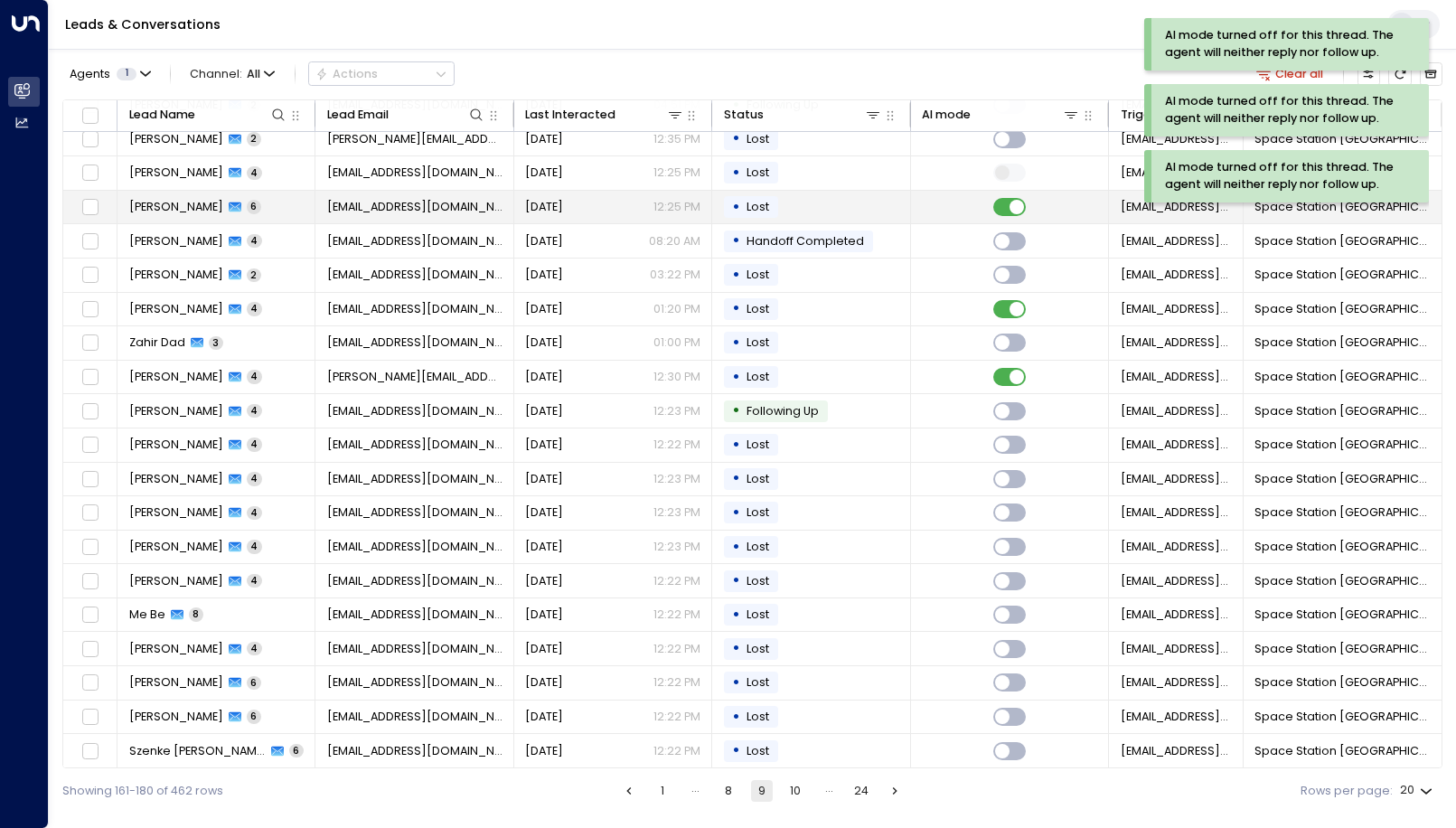
click at [1007, 217] on td at bounding box center [1009, 207] width 198 height 34
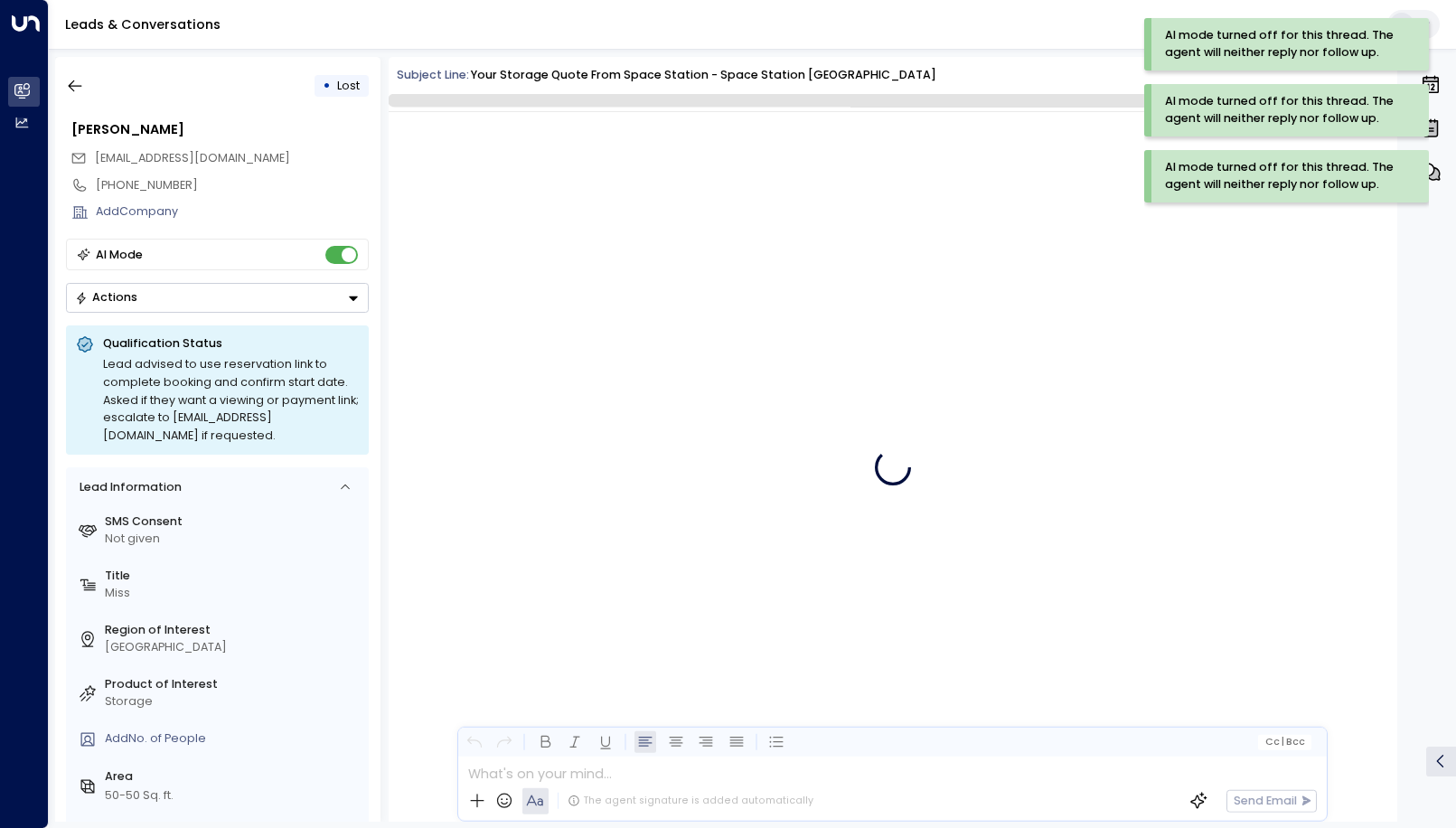
scroll to position [3779, 0]
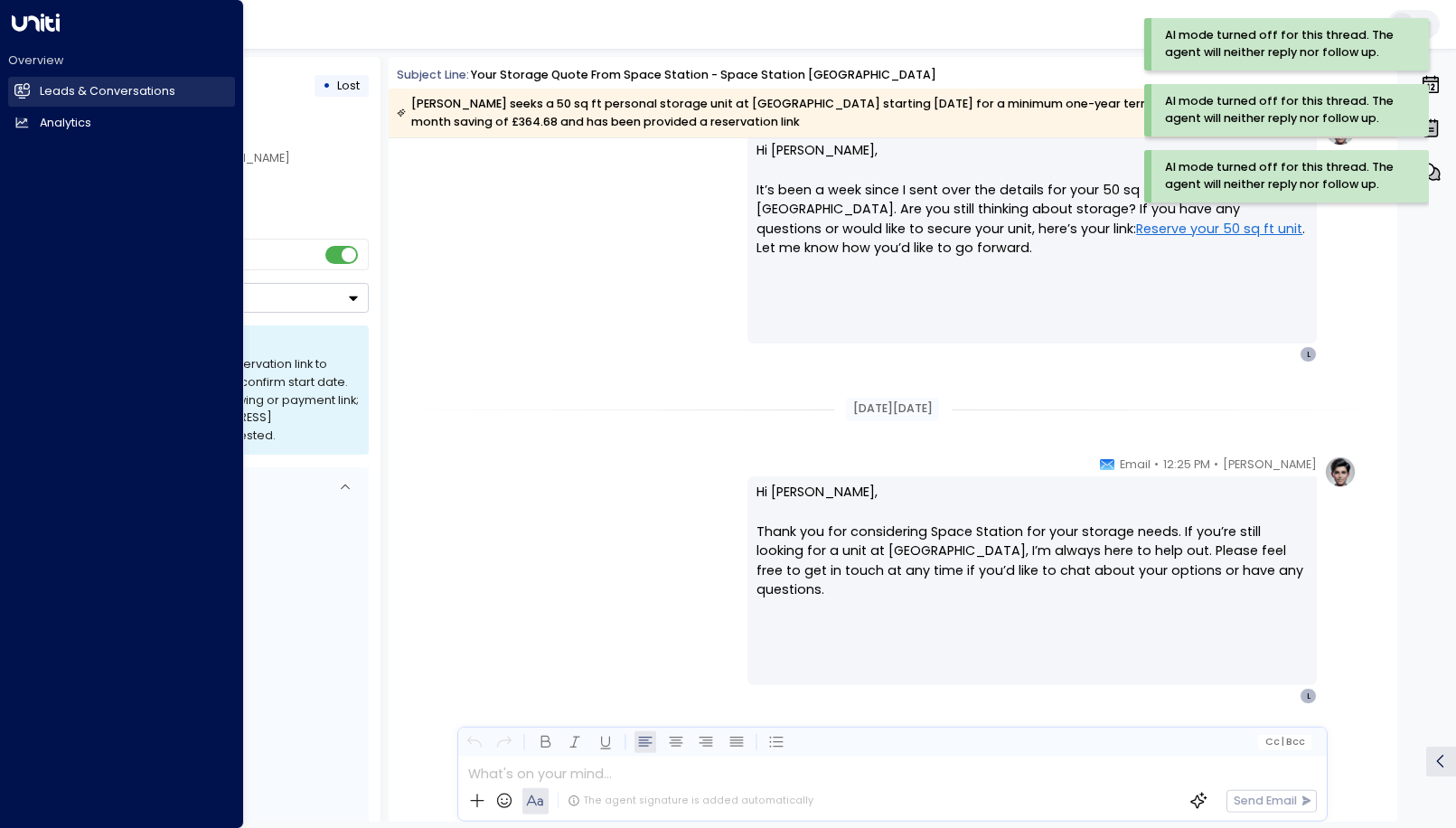
click at [21, 89] on icon at bounding box center [22, 90] width 14 height 11
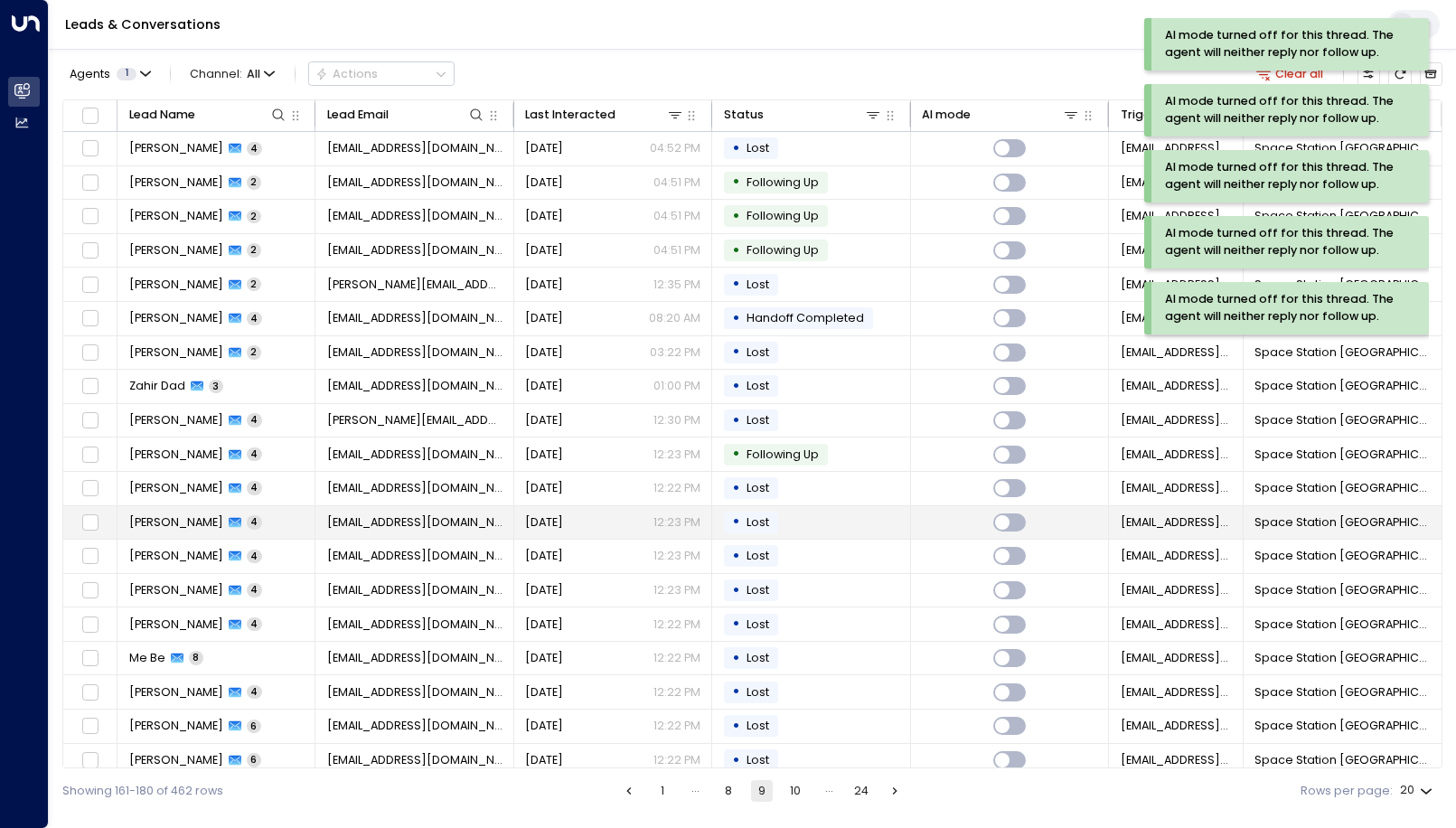
scroll to position [48, 0]
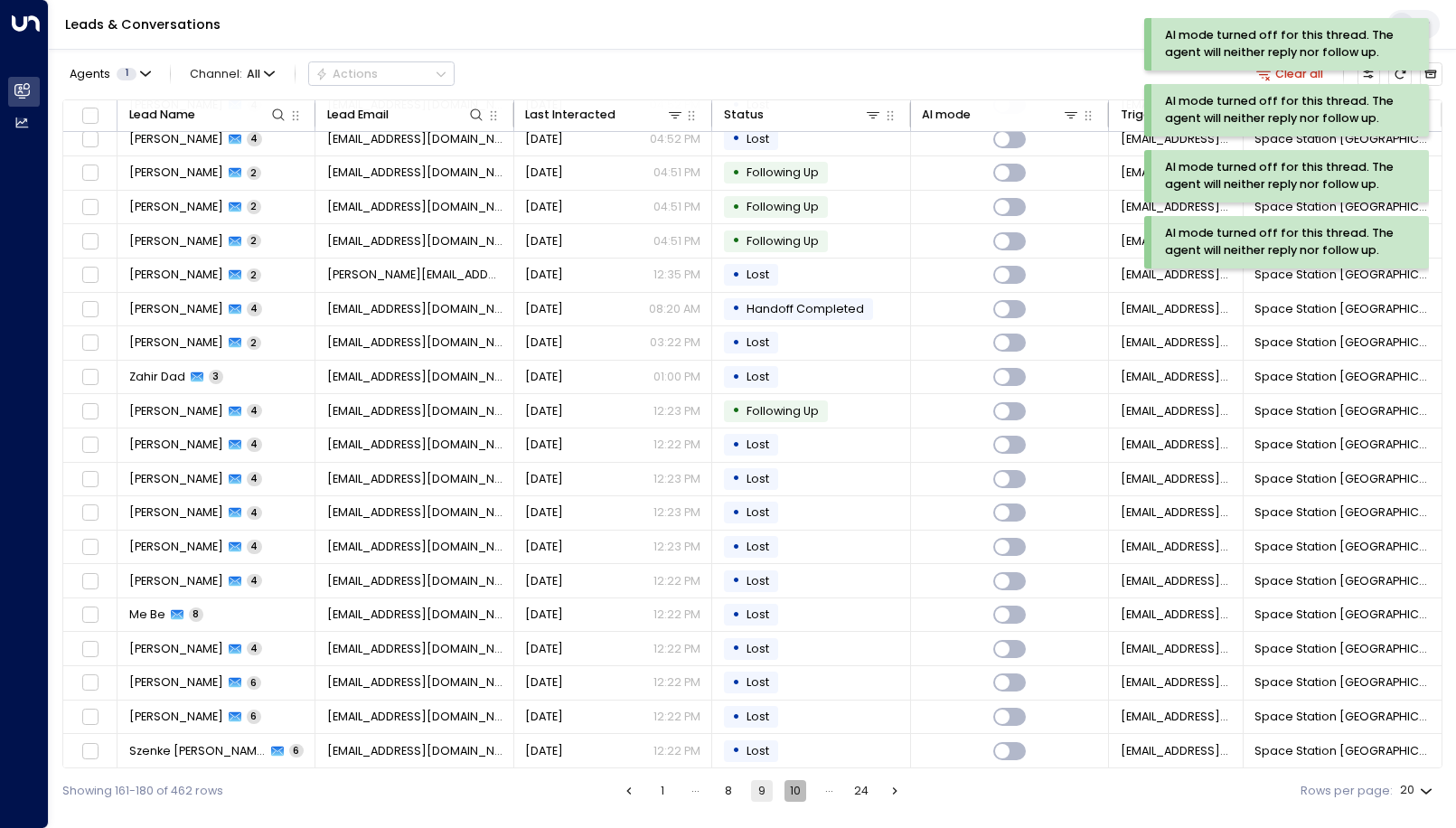
click at [794, 789] on button "10" at bounding box center [795, 790] width 22 height 22
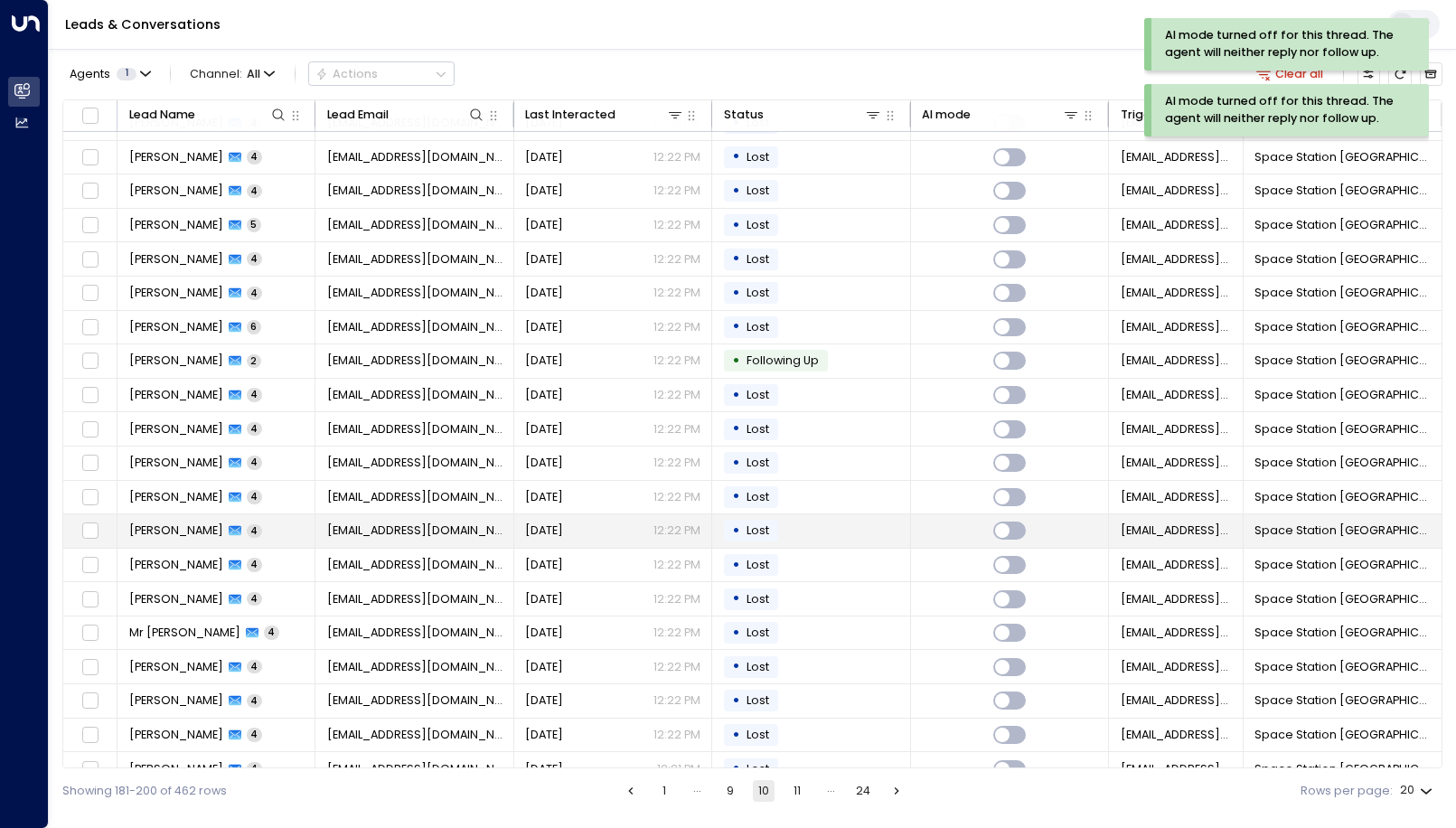
scroll to position [48, 0]
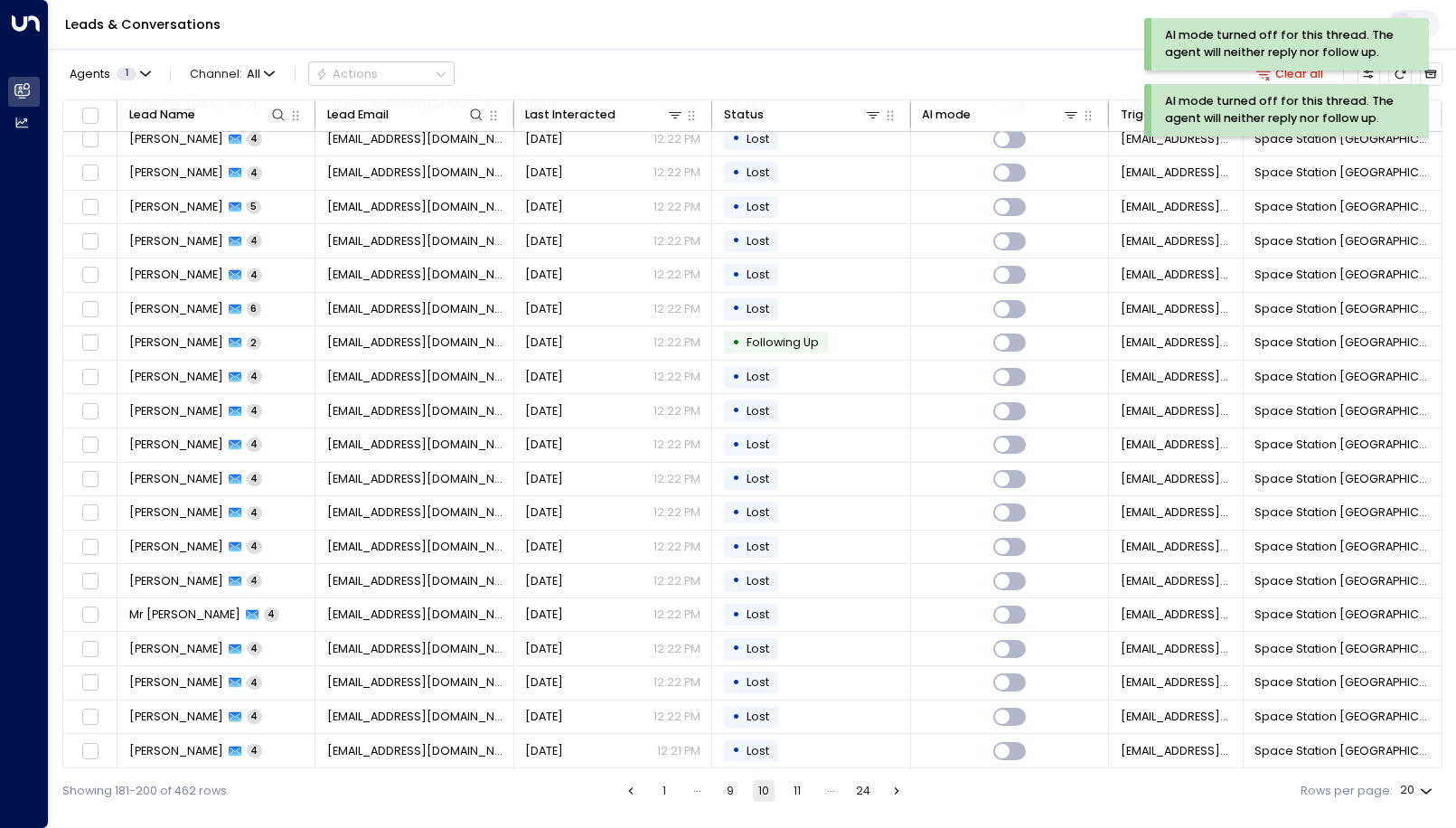
click at [797, 790] on button "11" at bounding box center [797, 790] width 22 height 22
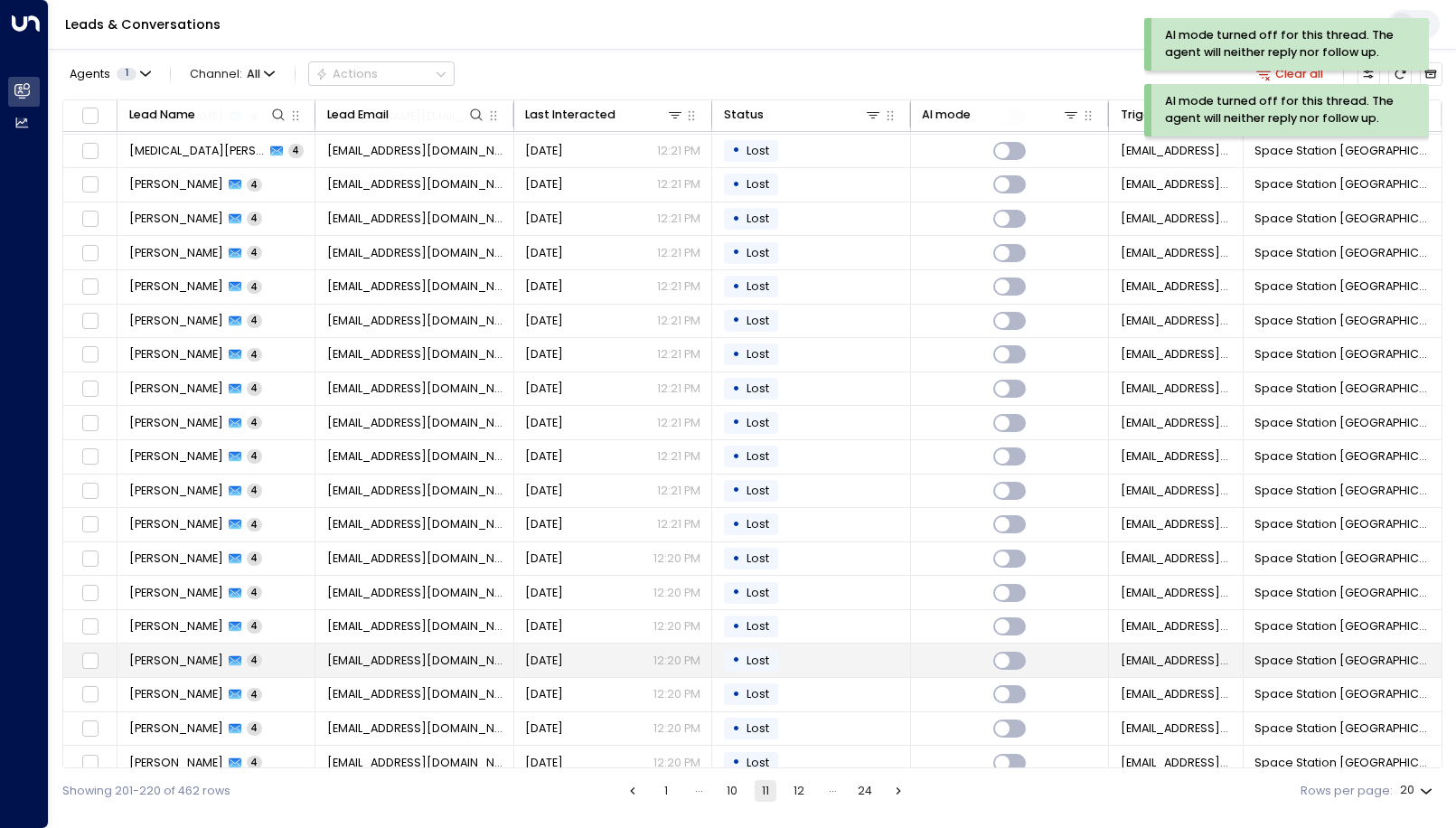
scroll to position [48, 0]
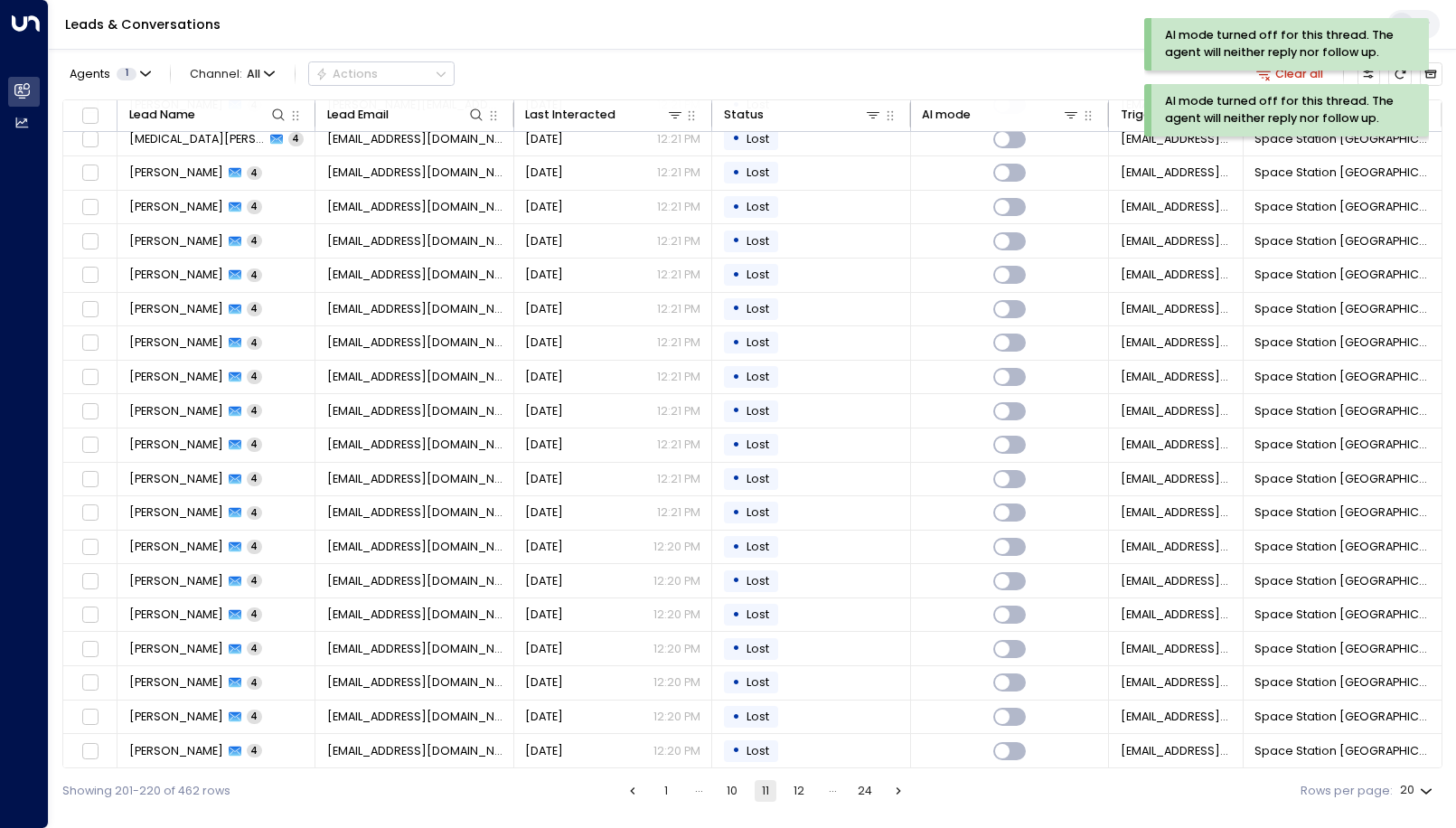
click at [802, 790] on button "12" at bounding box center [799, 790] width 22 height 22
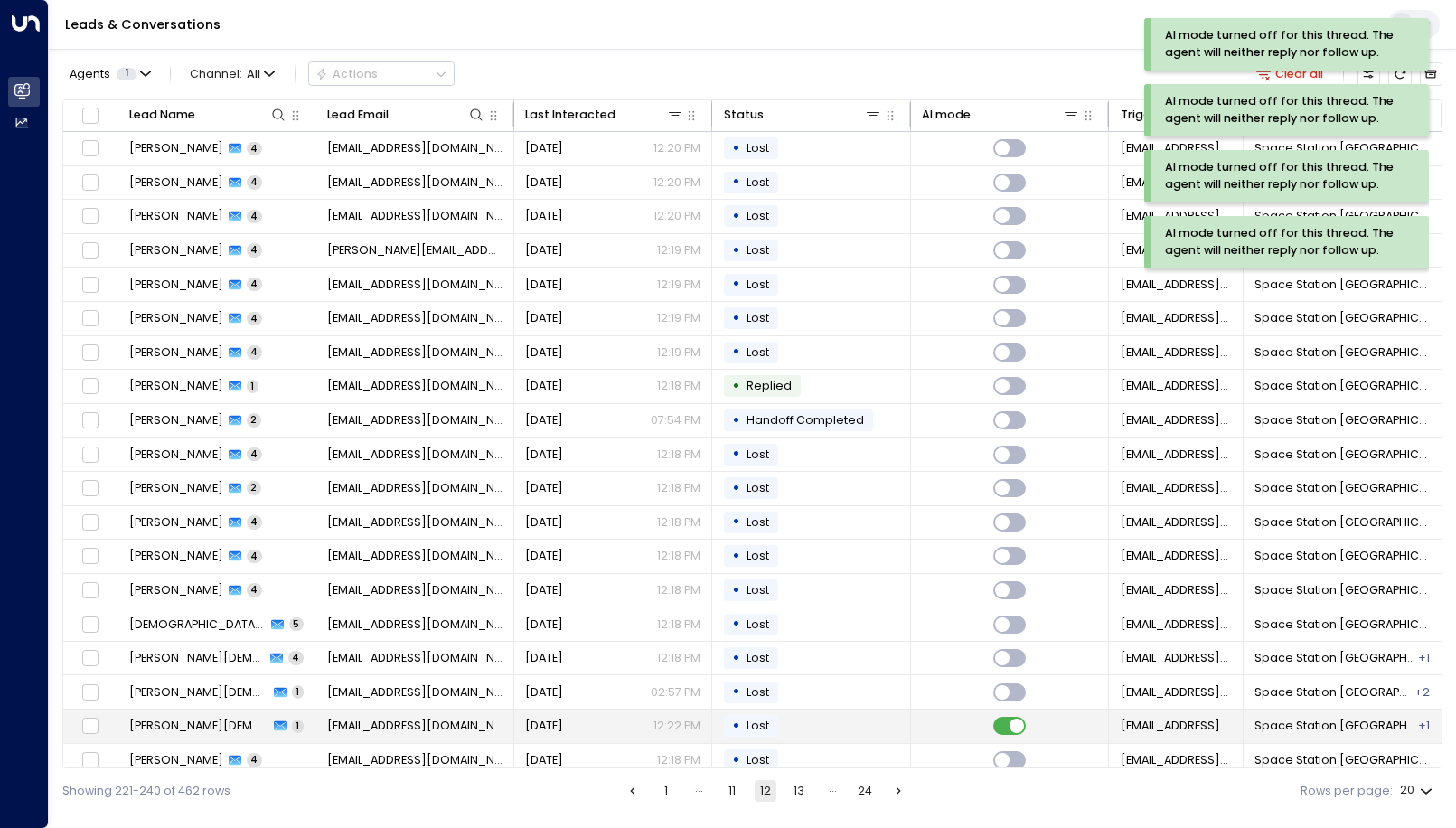
click at [1008, 715] on td at bounding box center [1009, 726] width 198 height 34
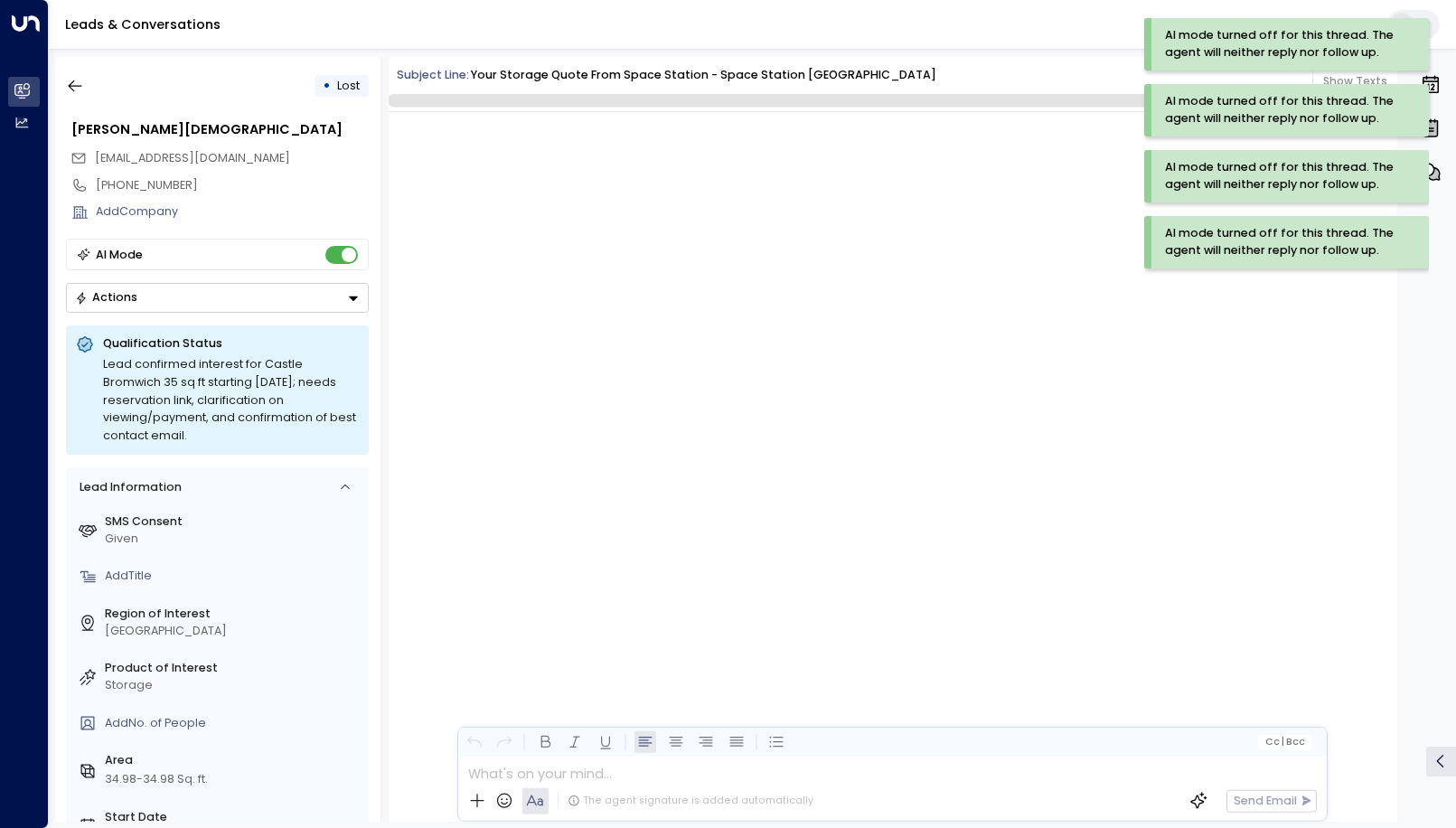
scroll to position [2057, 0]
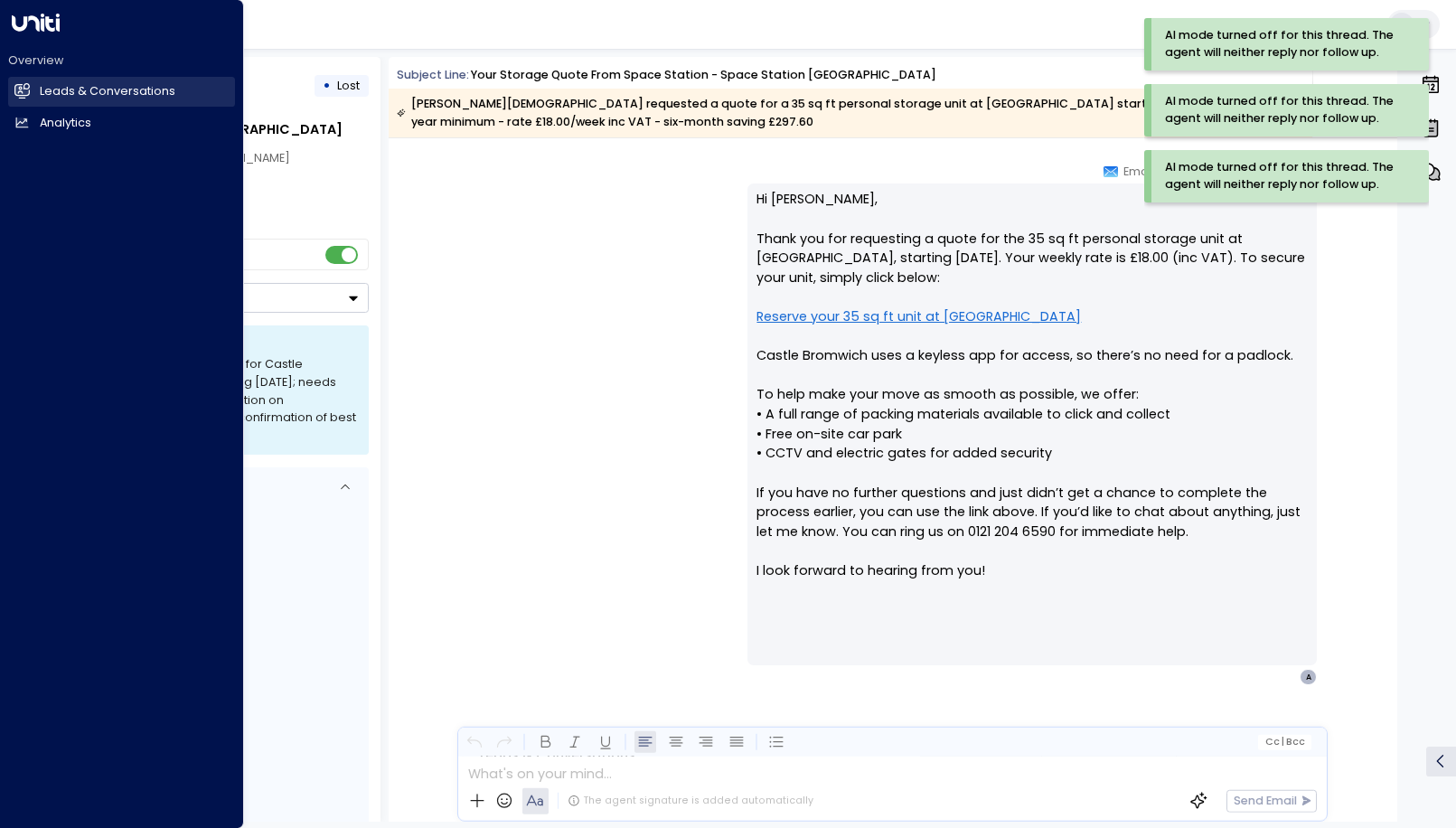
click at [108, 93] on h2 "Leads & Conversations" at bounding box center [107, 92] width 136 height 17
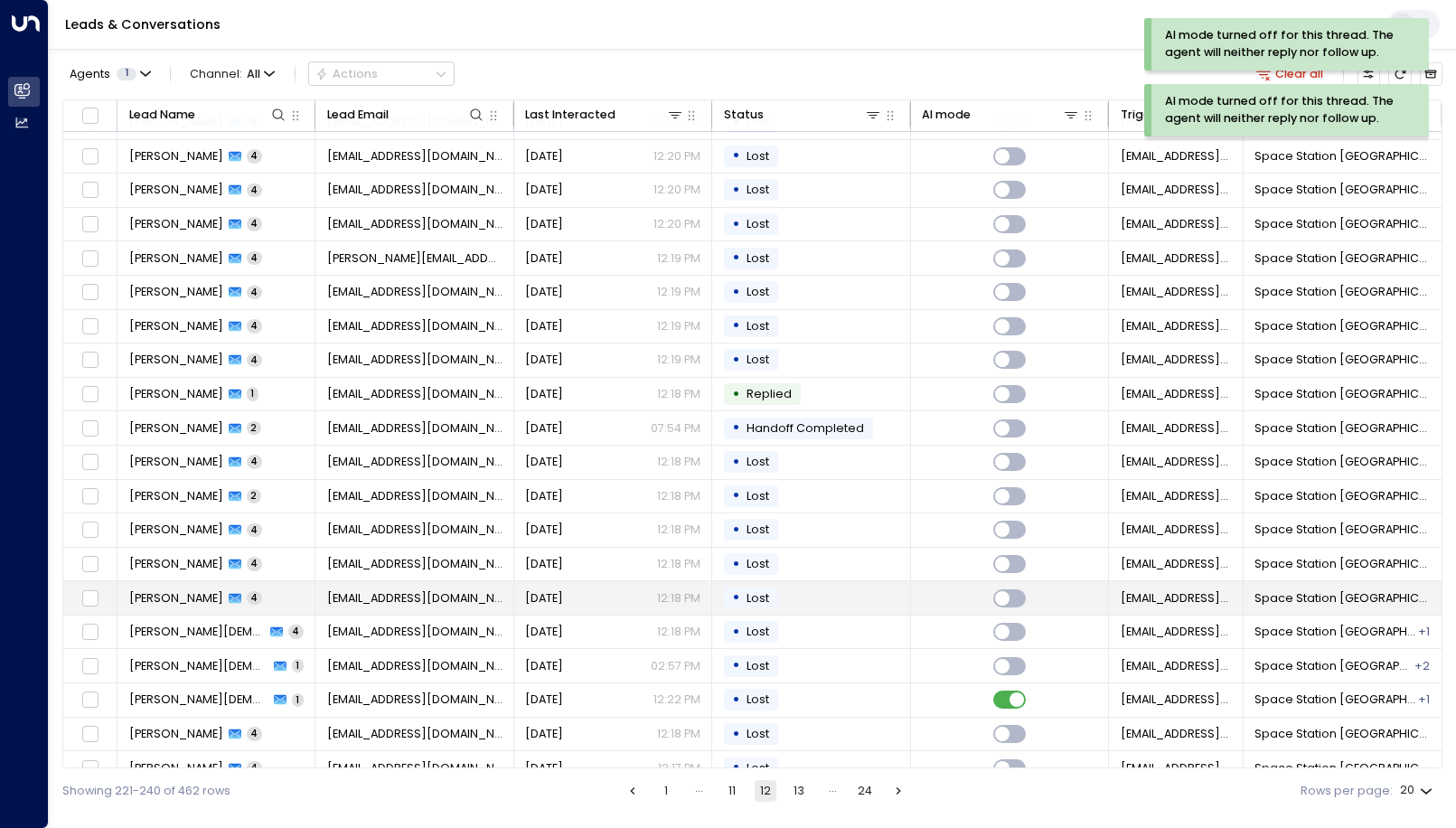
scroll to position [48, 0]
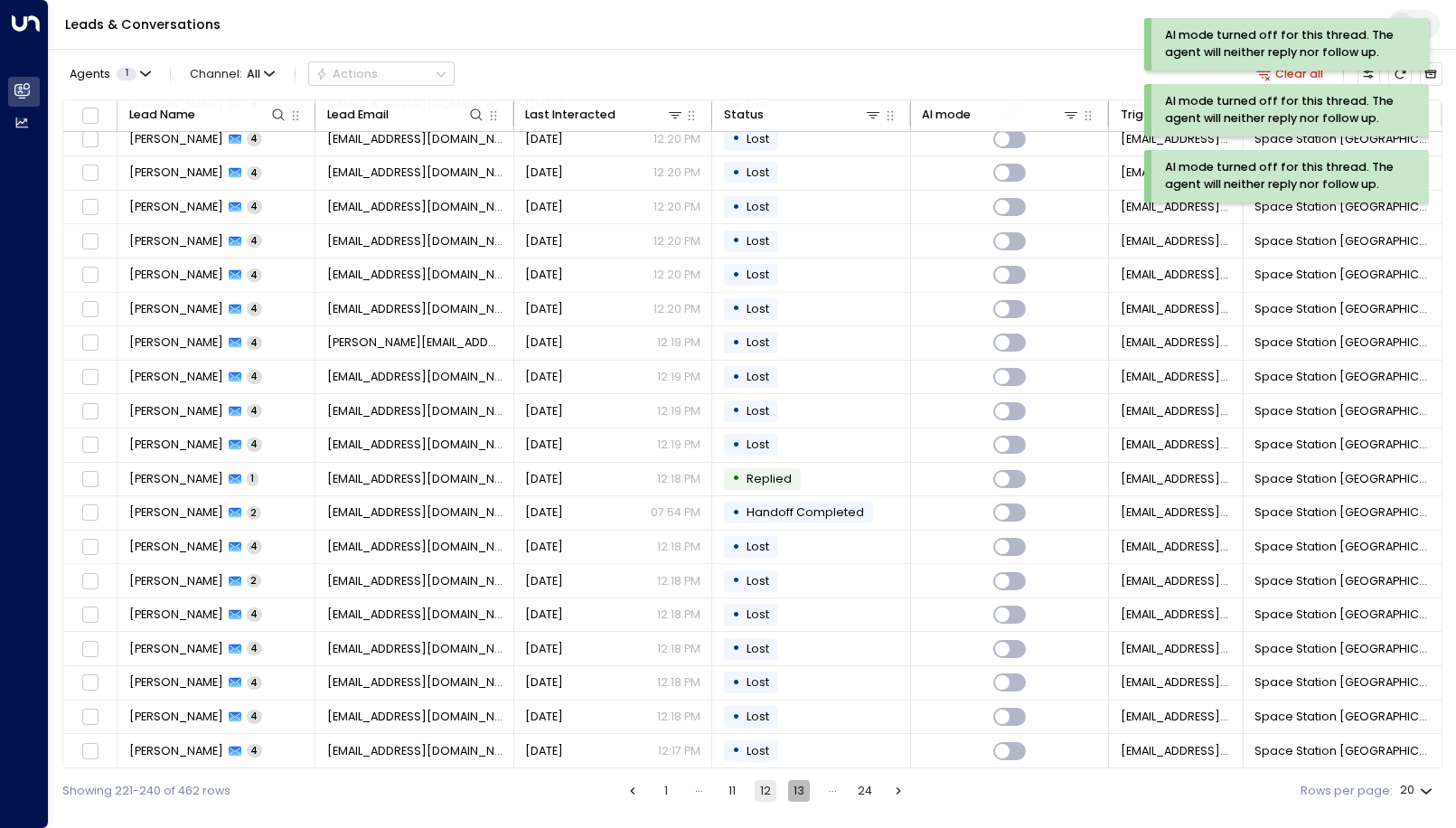
drag, startPoint x: 791, startPoint y: 788, endPoint x: 800, endPoint y: 787, distance: 9.1
click at [795, 788] on button "13" at bounding box center [799, 790] width 22 height 22
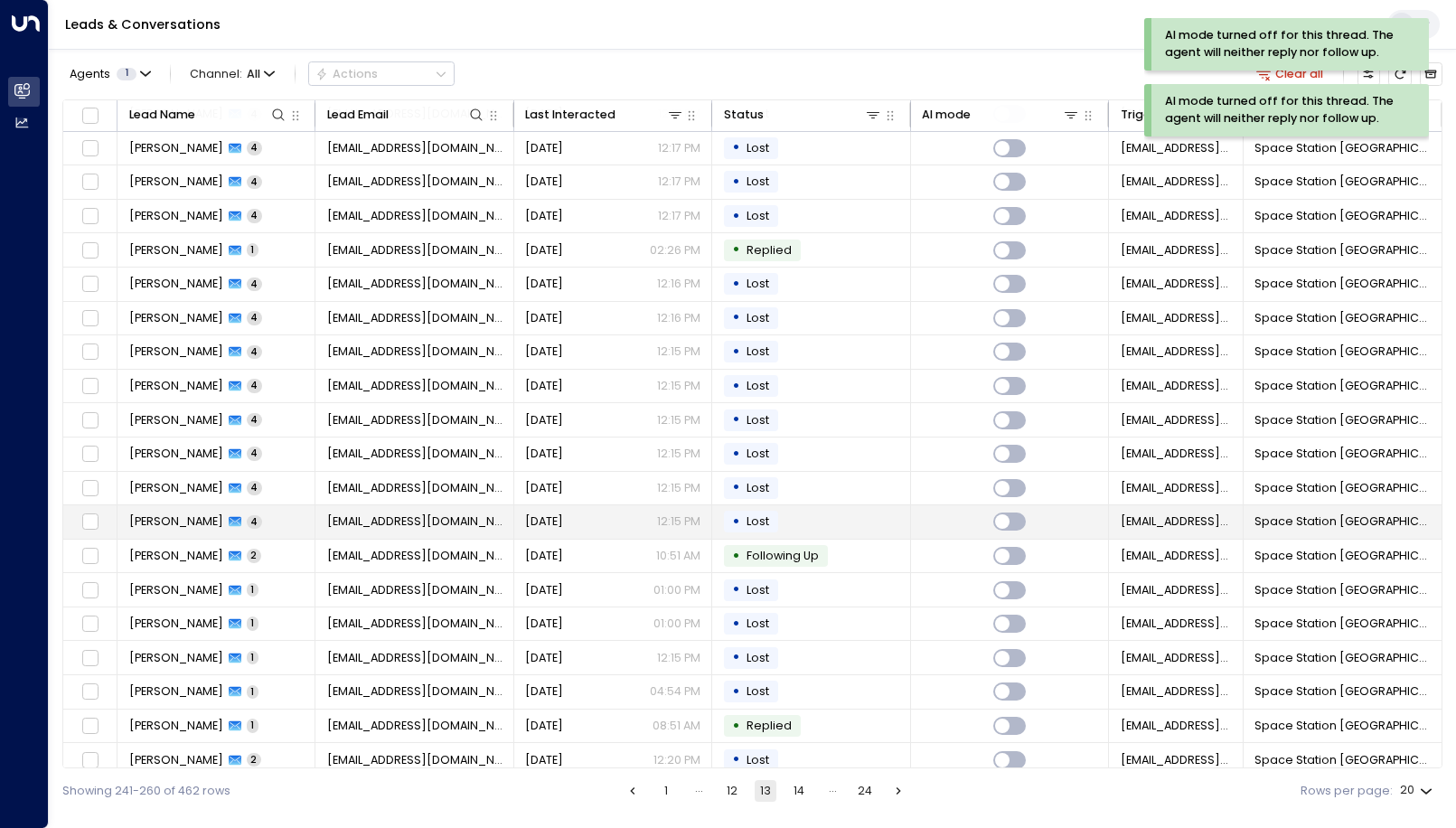
scroll to position [48, 0]
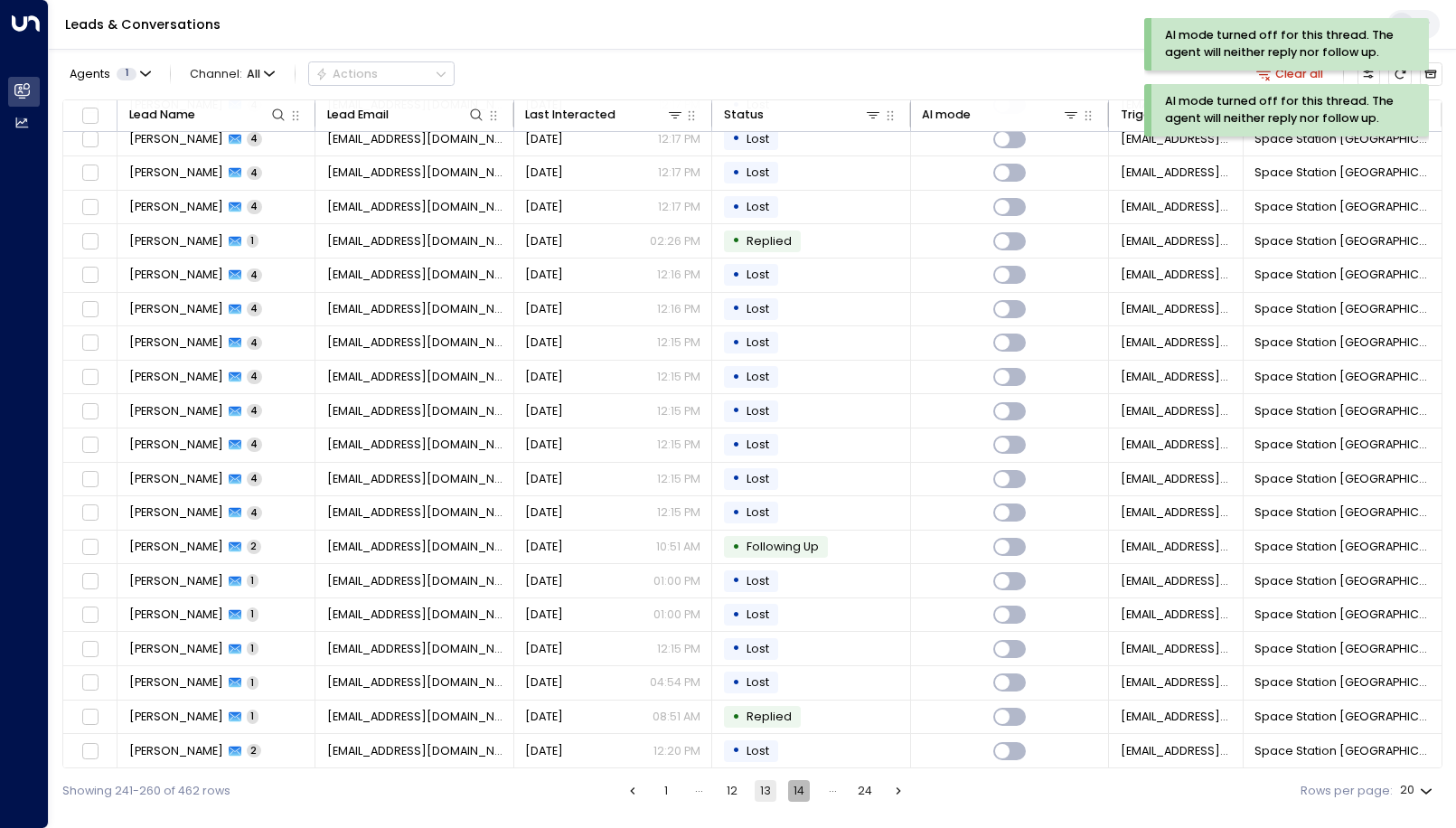
click at [806, 788] on button "14" at bounding box center [799, 790] width 22 height 22
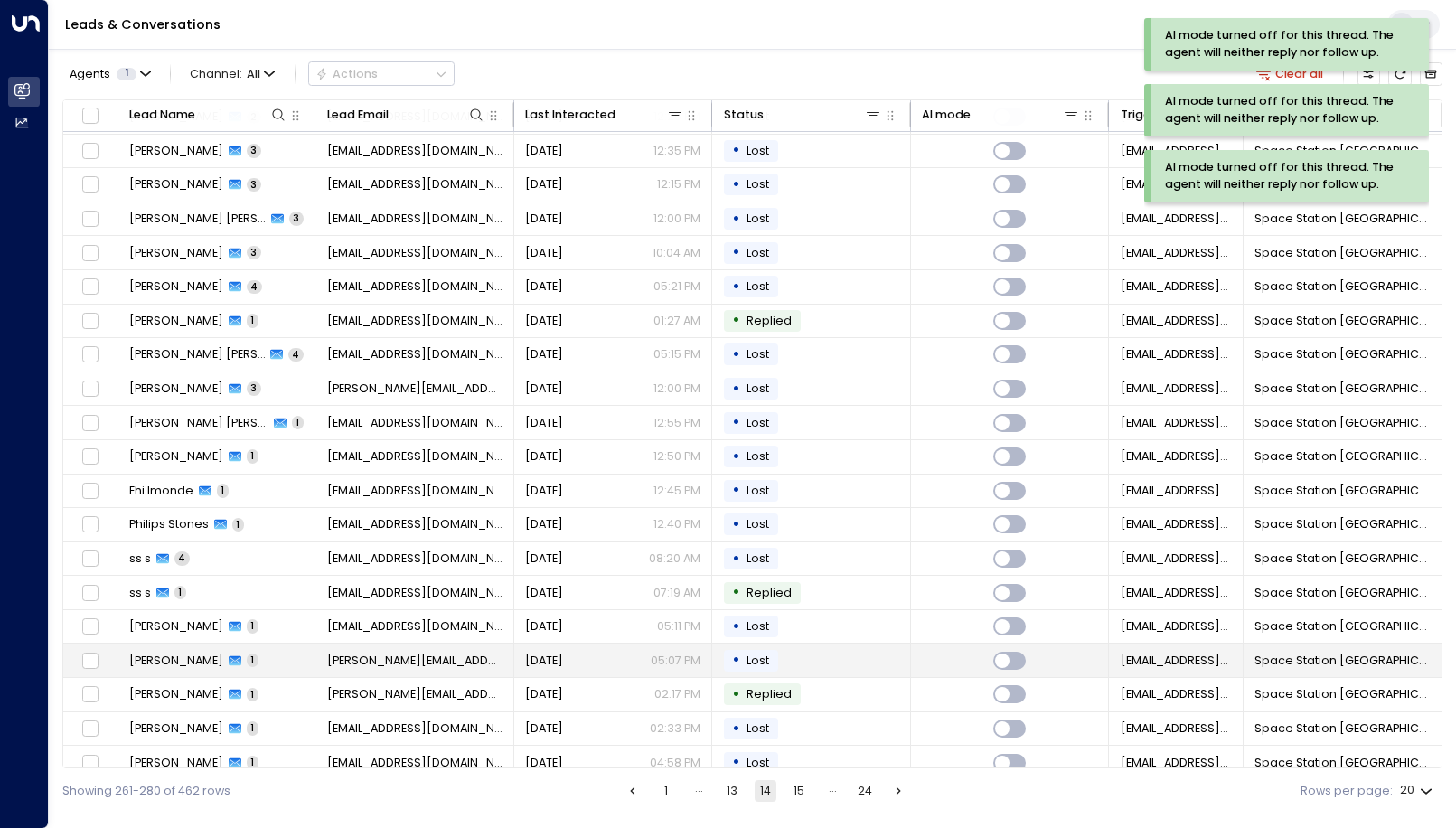
scroll to position [48, 0]
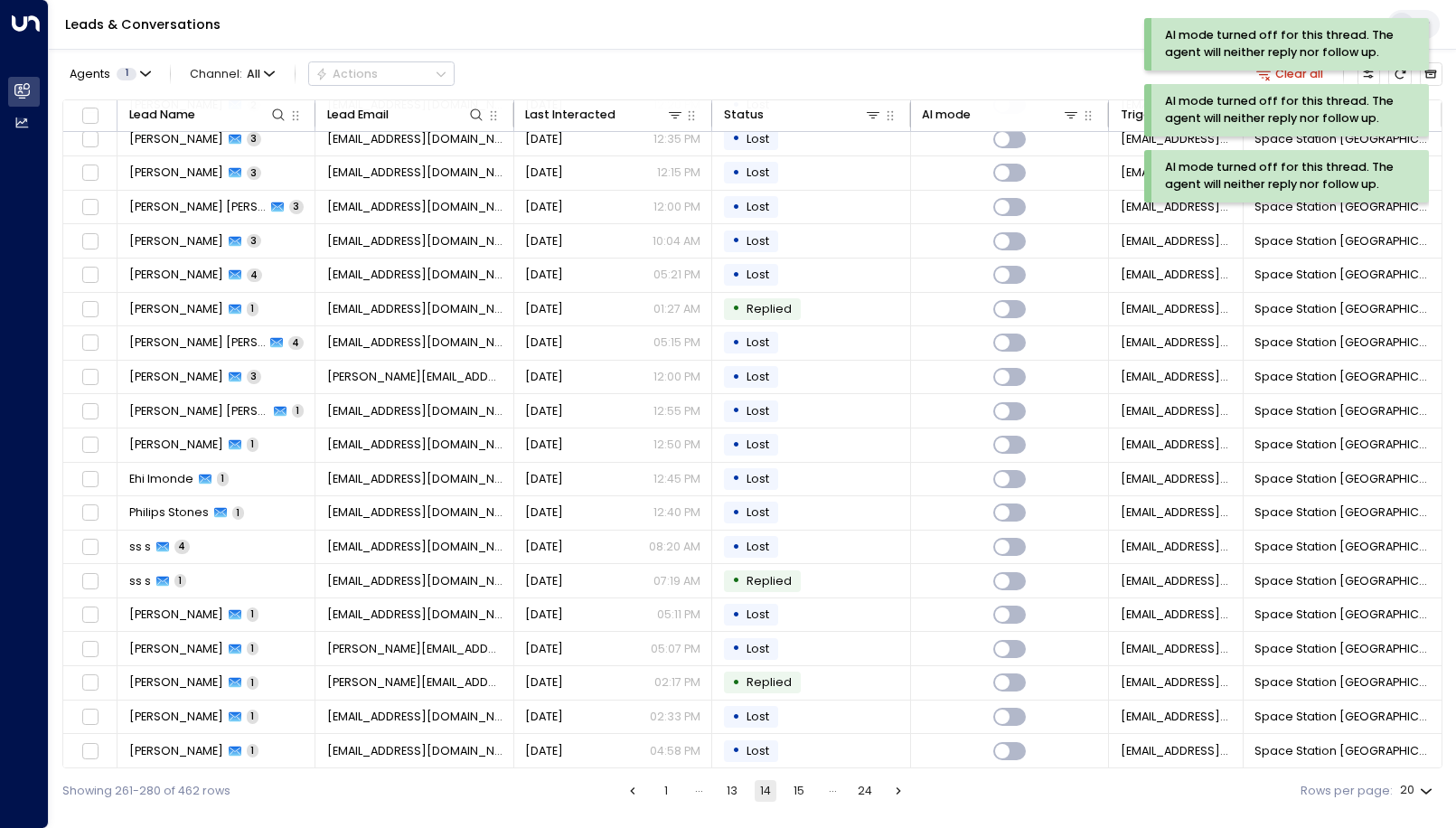
click at [804, 787] on button "15" at bounding box center [799, 790] width 22 height 22
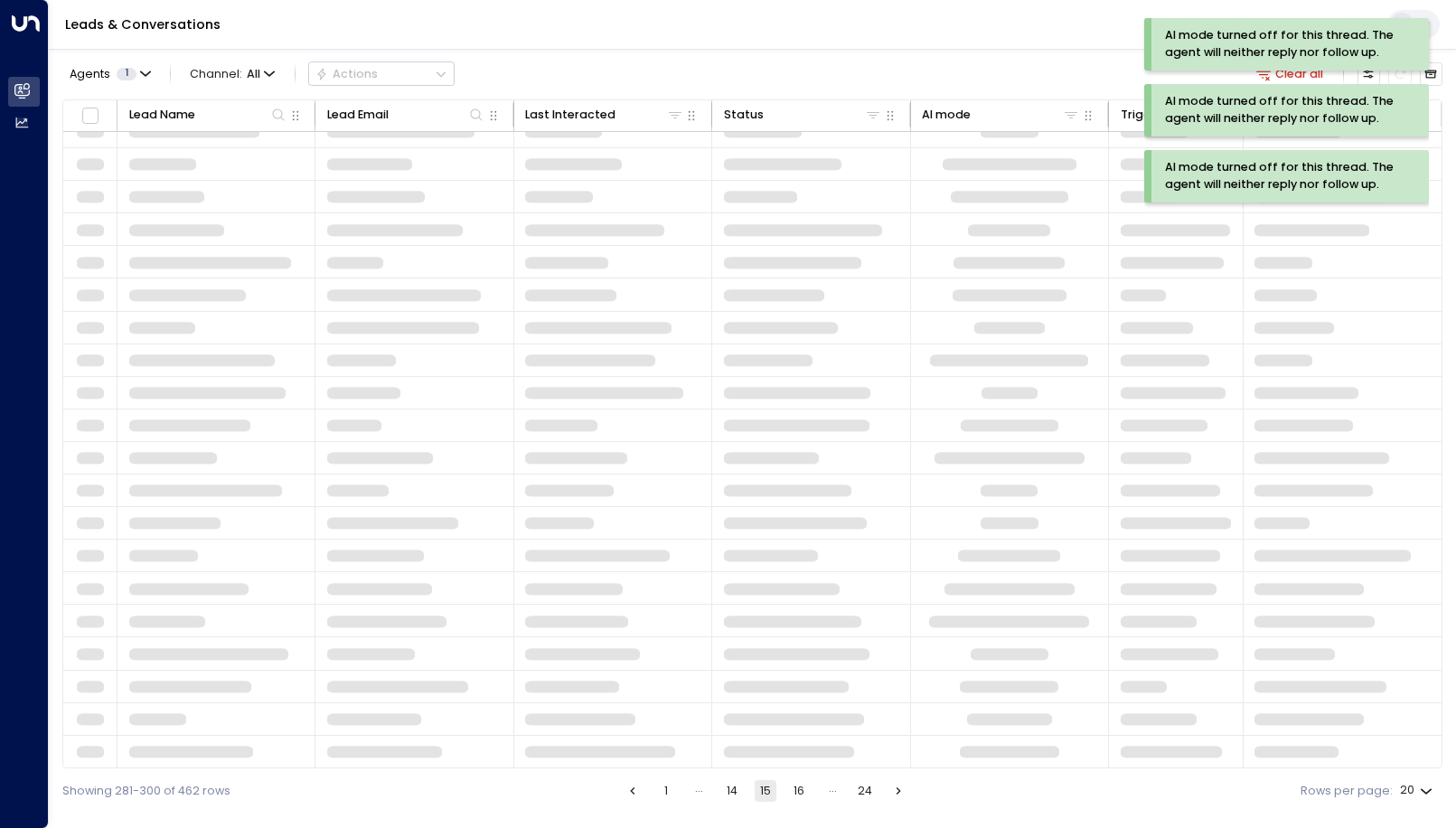
scroll to position [48, 0]
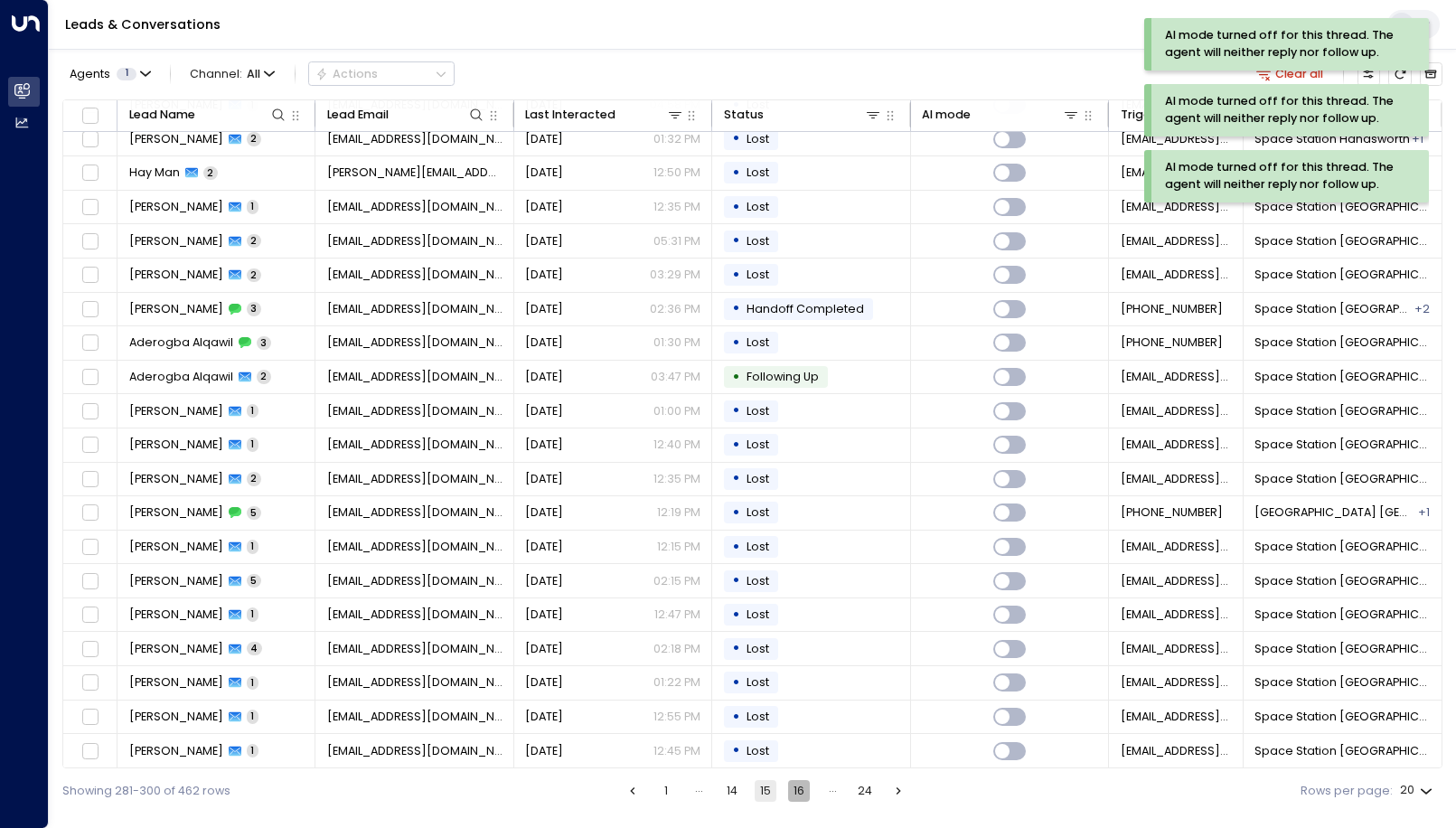
drag, startPoint x: 801, startPoint y: 793, endPoint x: 811, endPoint y: 793, distance: 10.0
click at [808, 793] on button "16" at bounding box center [799, 790] width 22 height 22
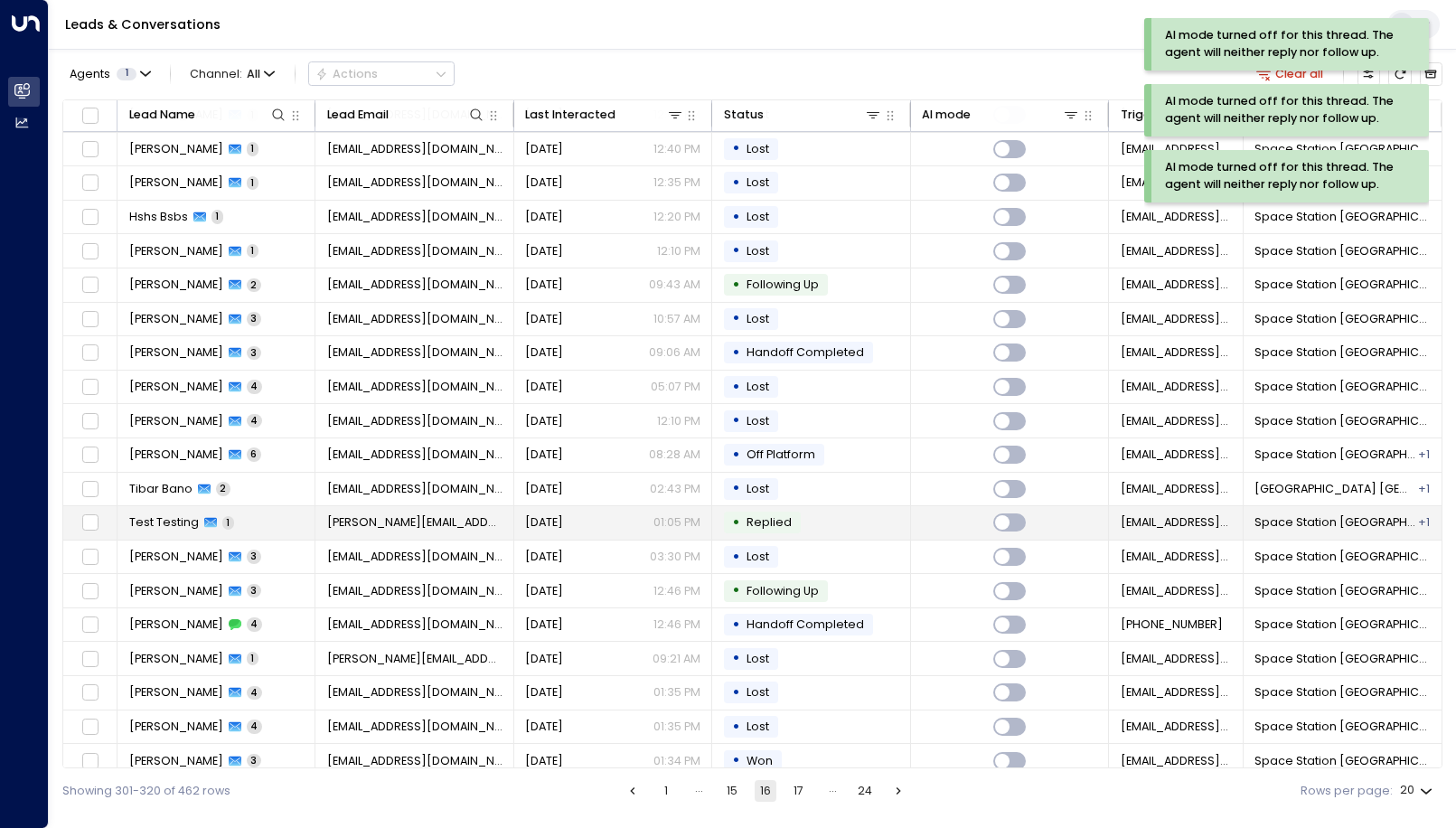
scroll to position [48, 0]
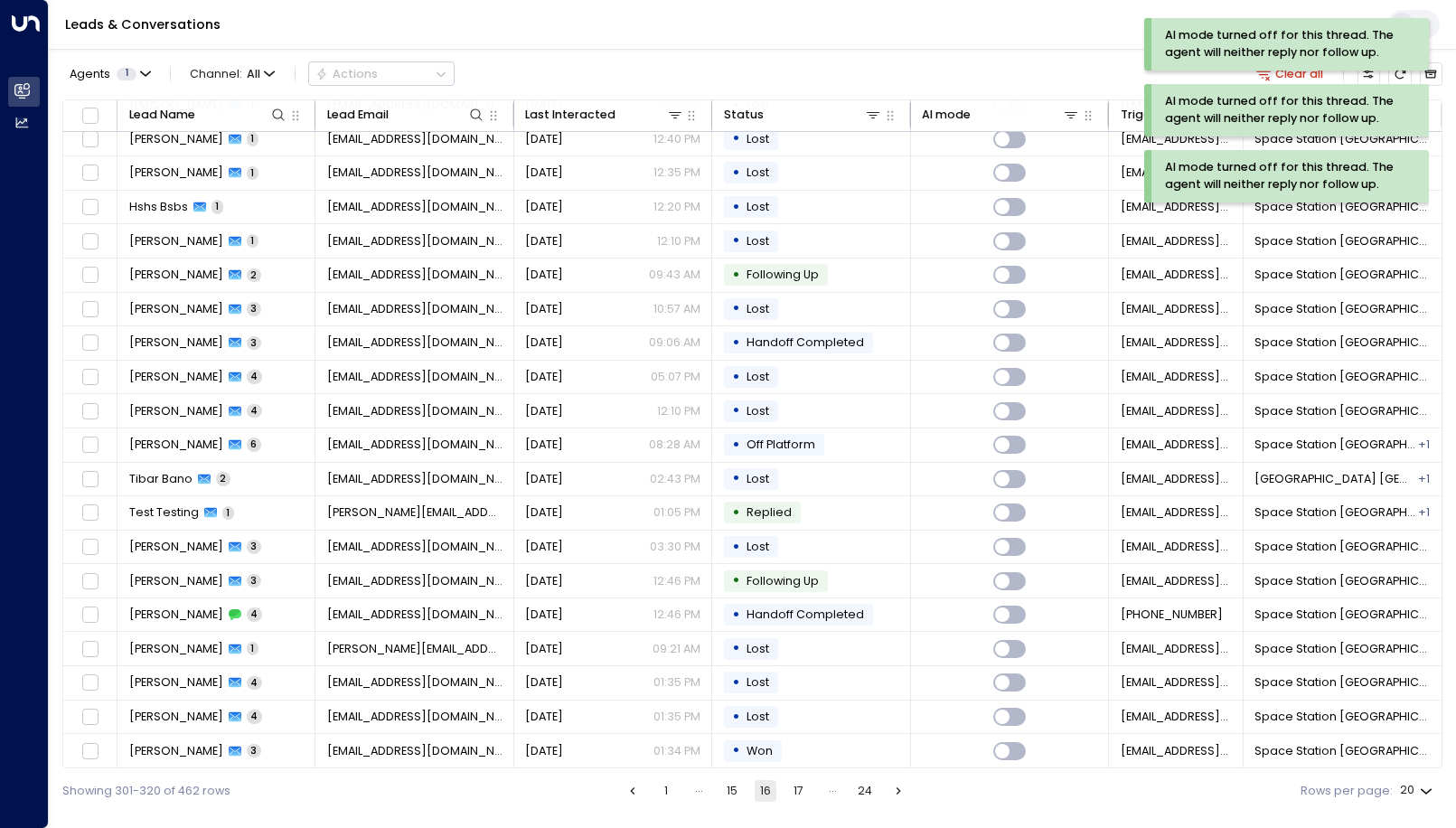
click at [797, 787] on button "17" at bounding box center [799, 790] width 22 height 22
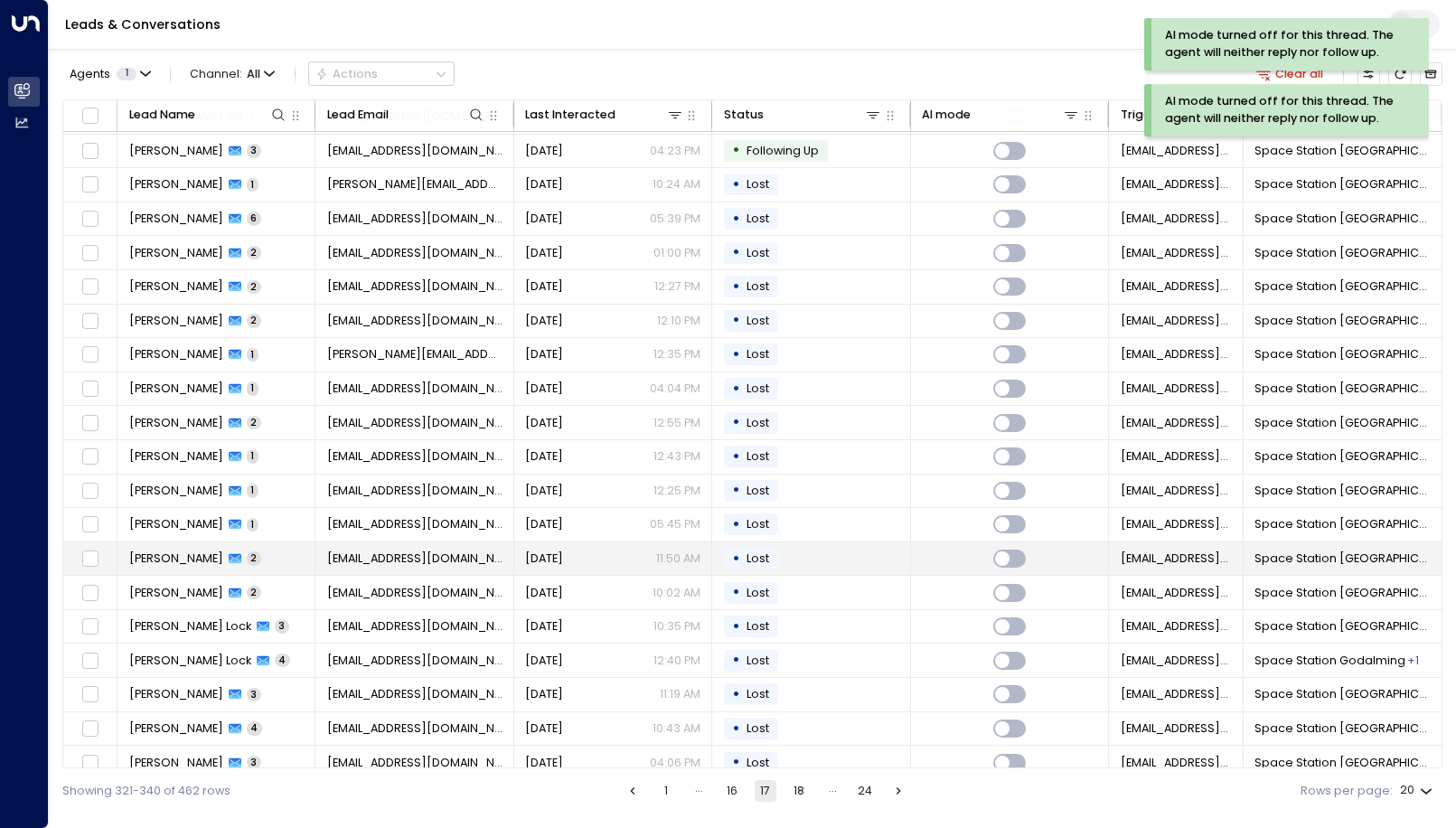
scroll to position [48, 0]
